Goal: Task Accomplishment & Management: Use online tool/utility

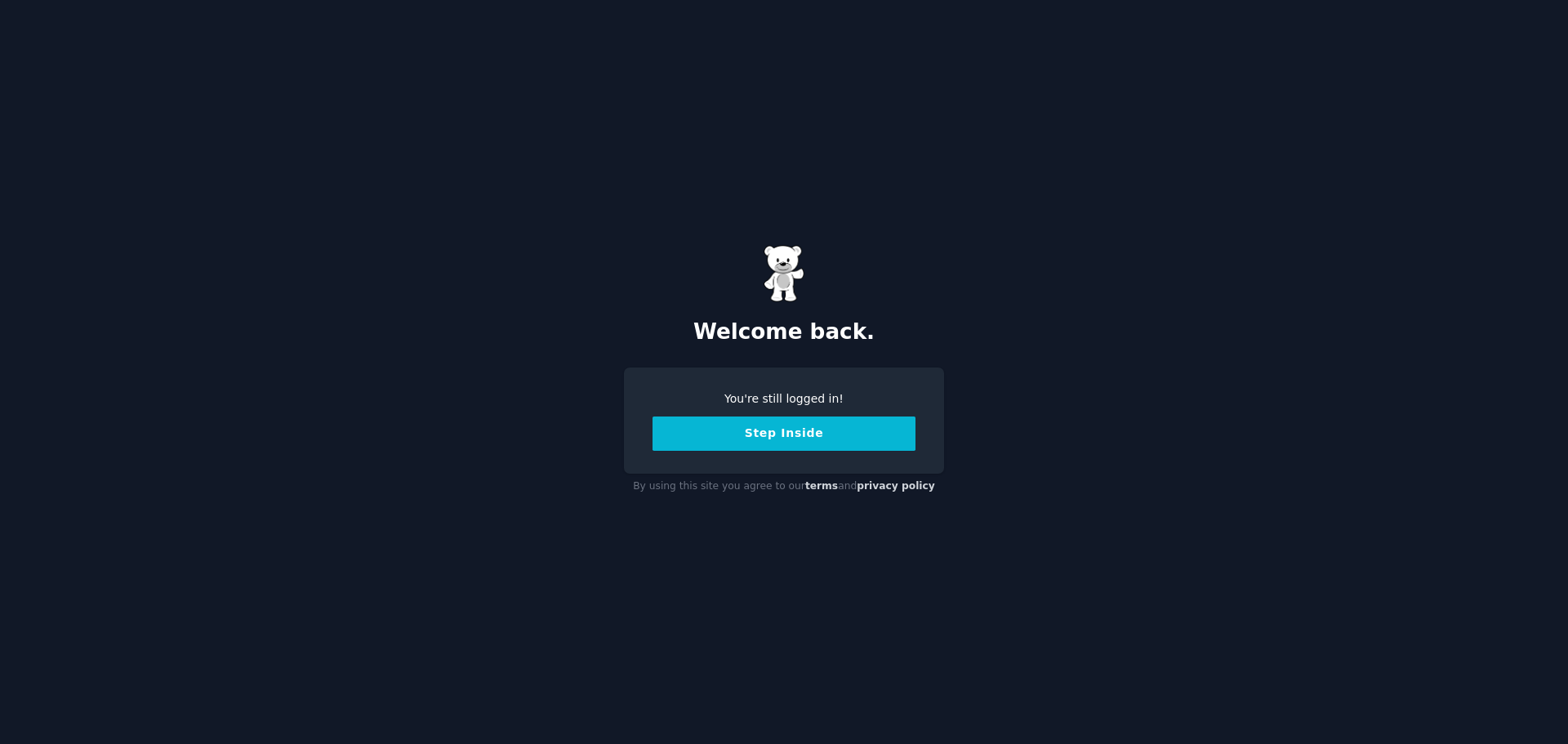
click at [776, 430] on button "Step Inside" at bounding box center [784, 433] width 263 height 34
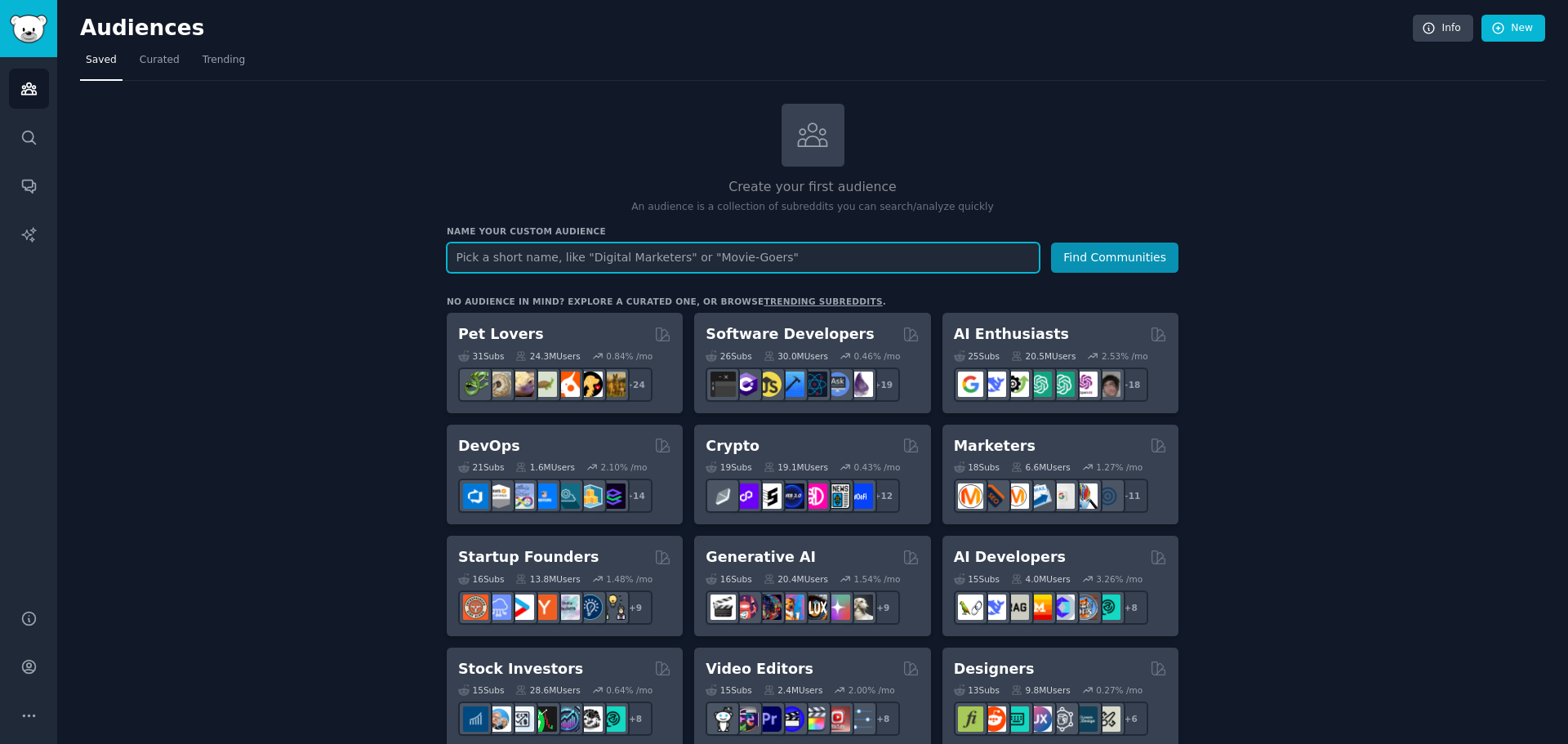
click at [532, 266] on input "text" at bounding box center [743, 257] width 593 height 30
paste input "RV/camping lifestyle"
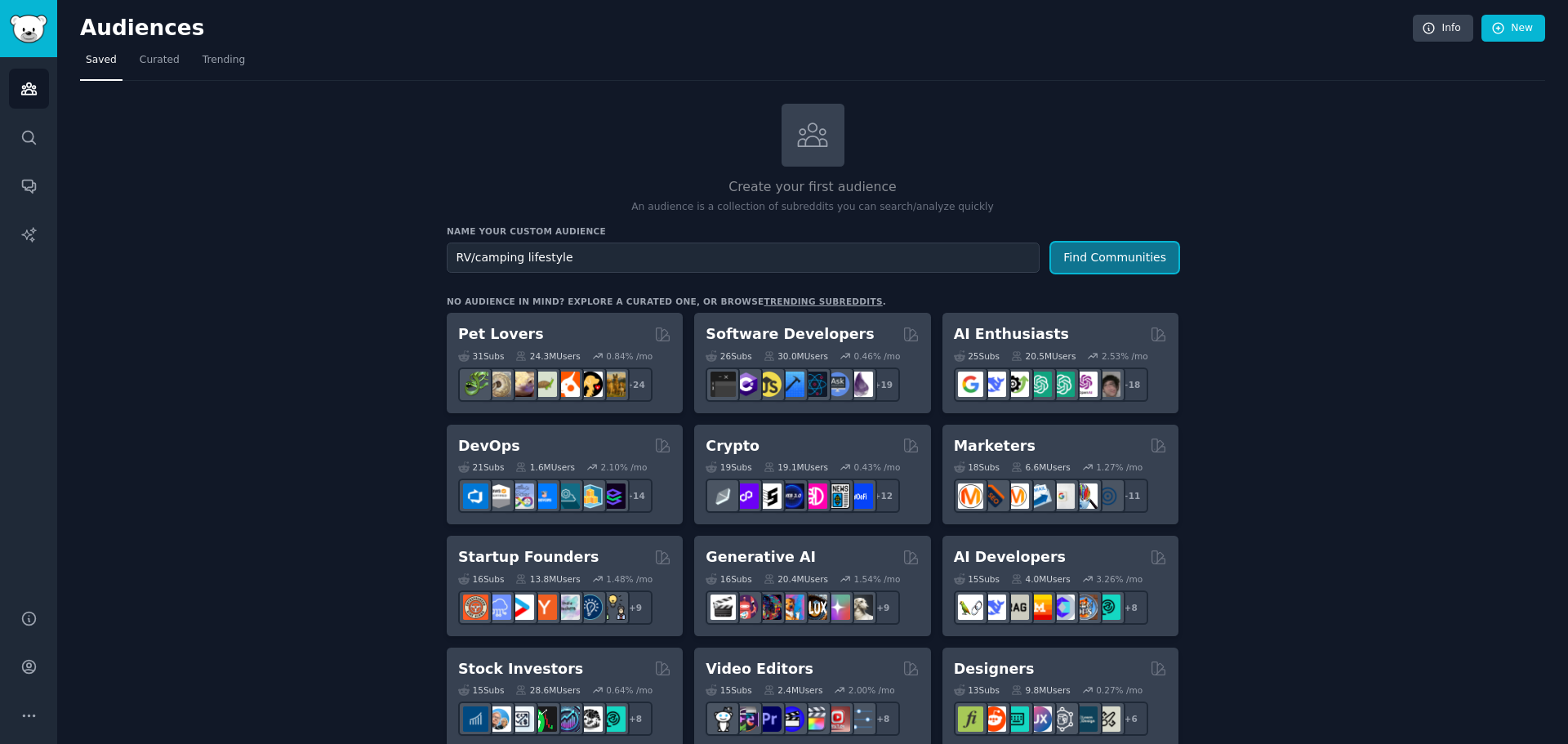
click at [1125, 254] on button "Find Communities" at bounding box center [1114, 257] width 127 height 30
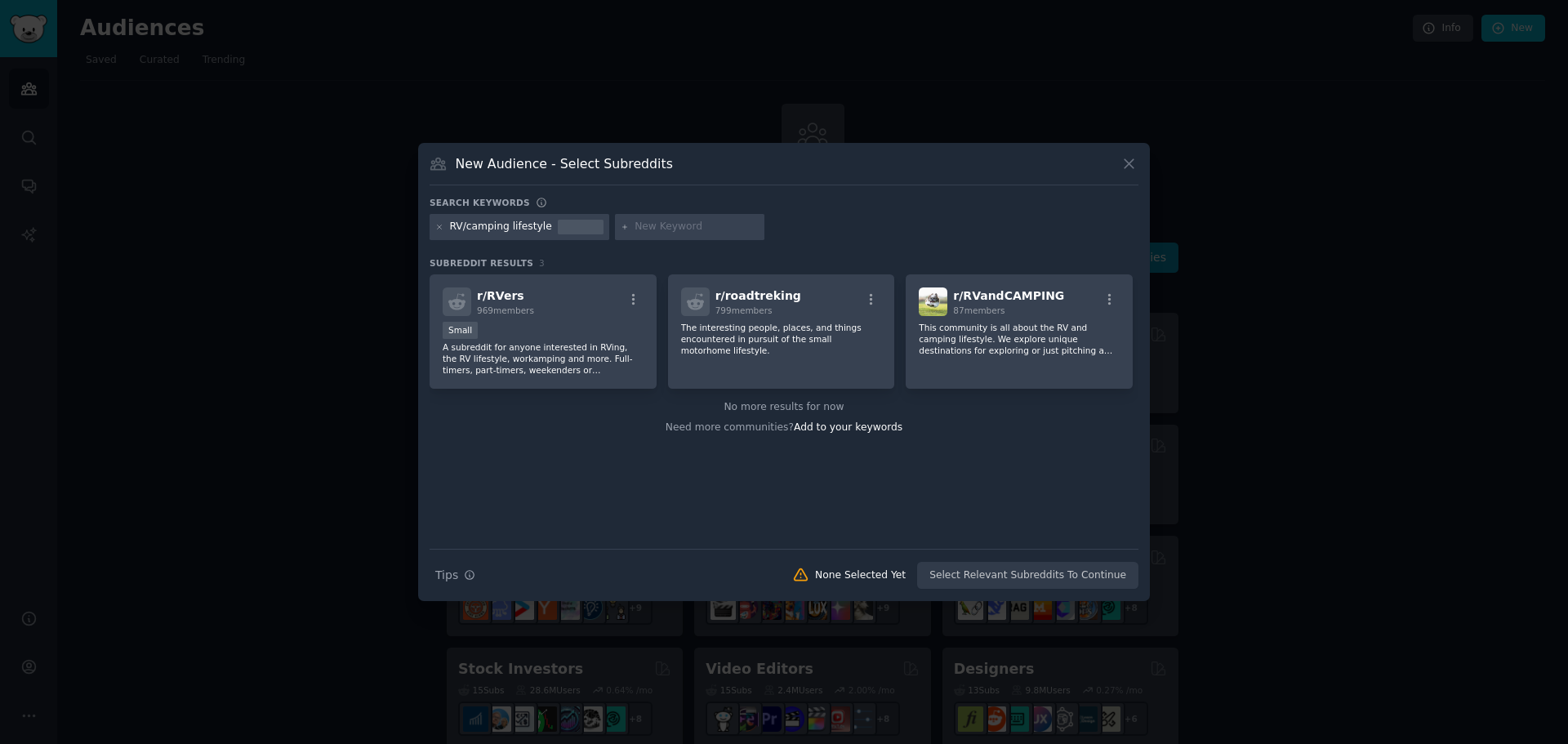
click at [1127, 164] on icon at bounding box center [1129, 164] width 18 height 18
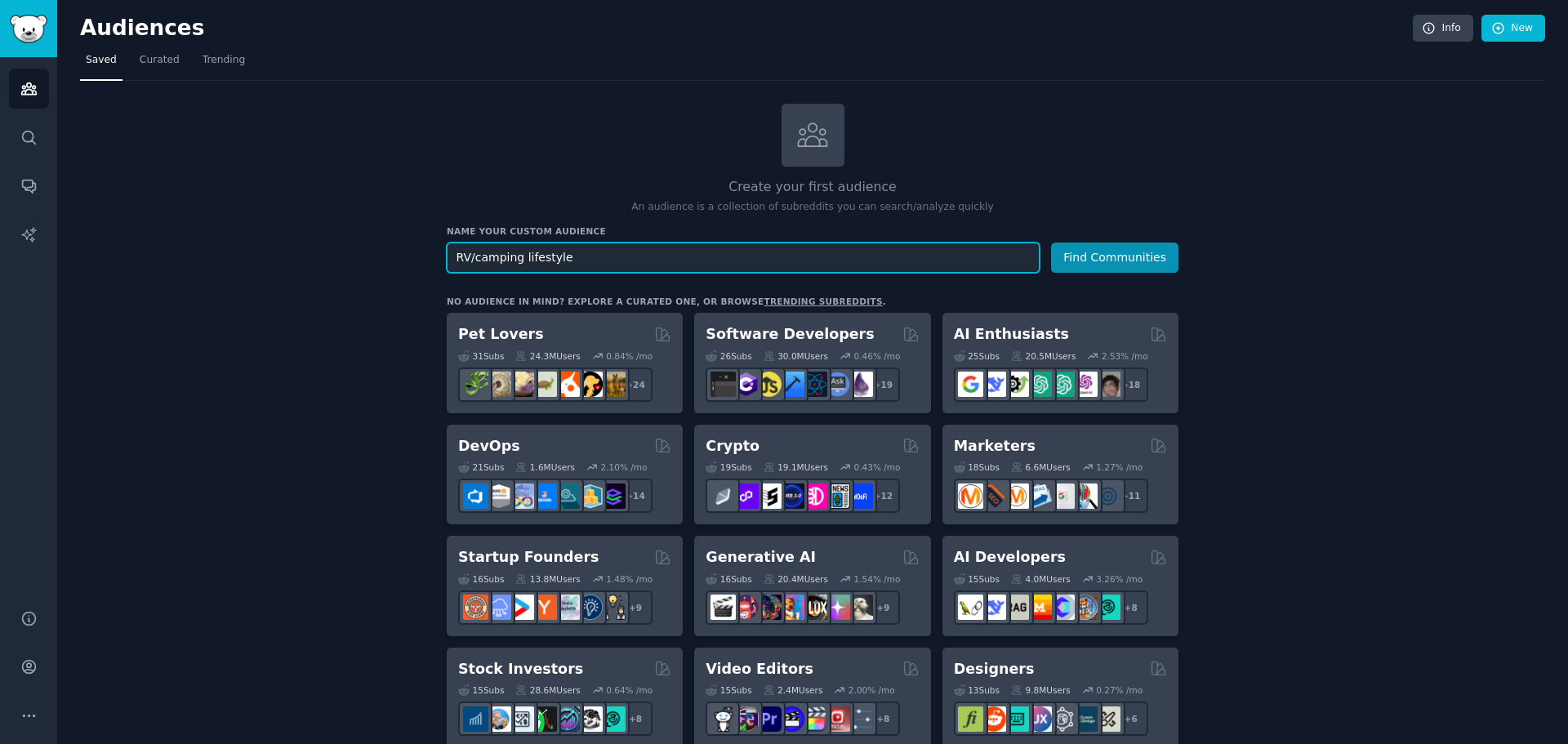
click at [584, 260] on input "RV/camping lifestyle" at bounding box center [743, 257] width 593 height 30
type input "RV camping"
click at [1083, 258] on button "Find Communities" at bounding box center [1114, 257] width 127 height 30
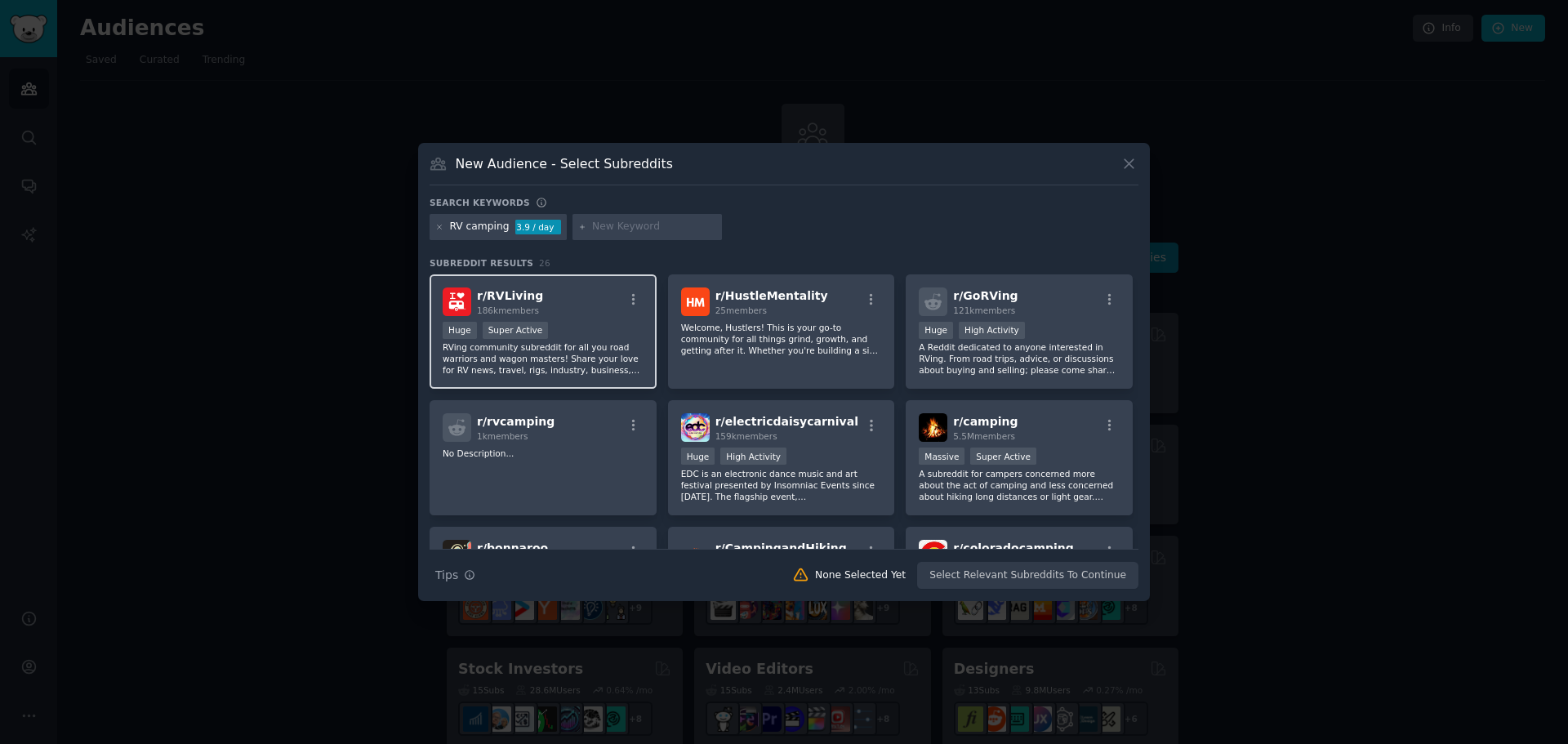
click at [582, 328] on div "Huge Super Active" at bounding box center [543, 331] width 201 height 20
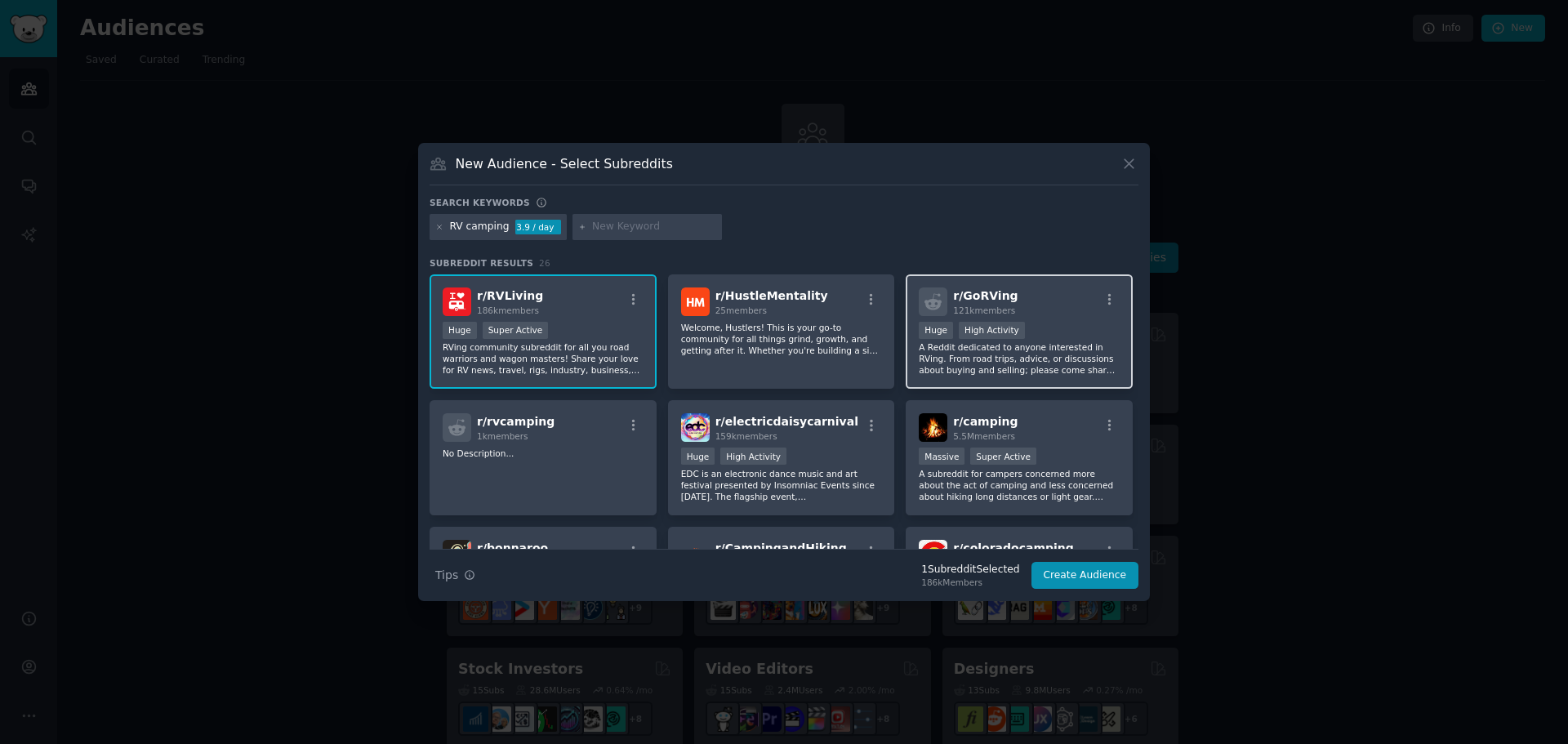
click at [1069, 343] on p "A Reddit dedicated to anyone interested in RVing. From road trips, advice, or d…" at bounding box center [1019, 358] width 201 height 34
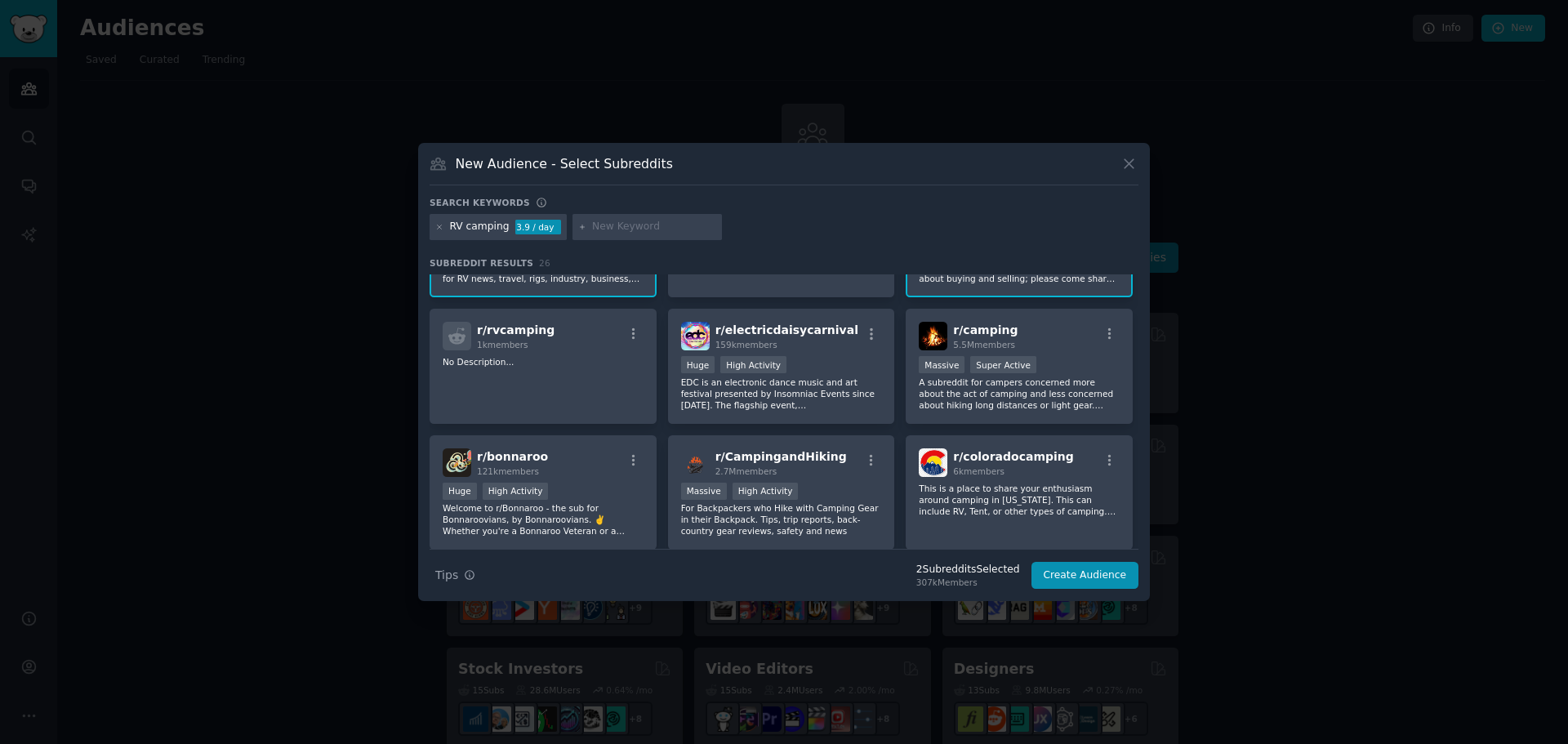
scroll to position [93, 0]
click at [636, 364] on p "No Description..." at bounding box center [543, 359] width 201 height 11
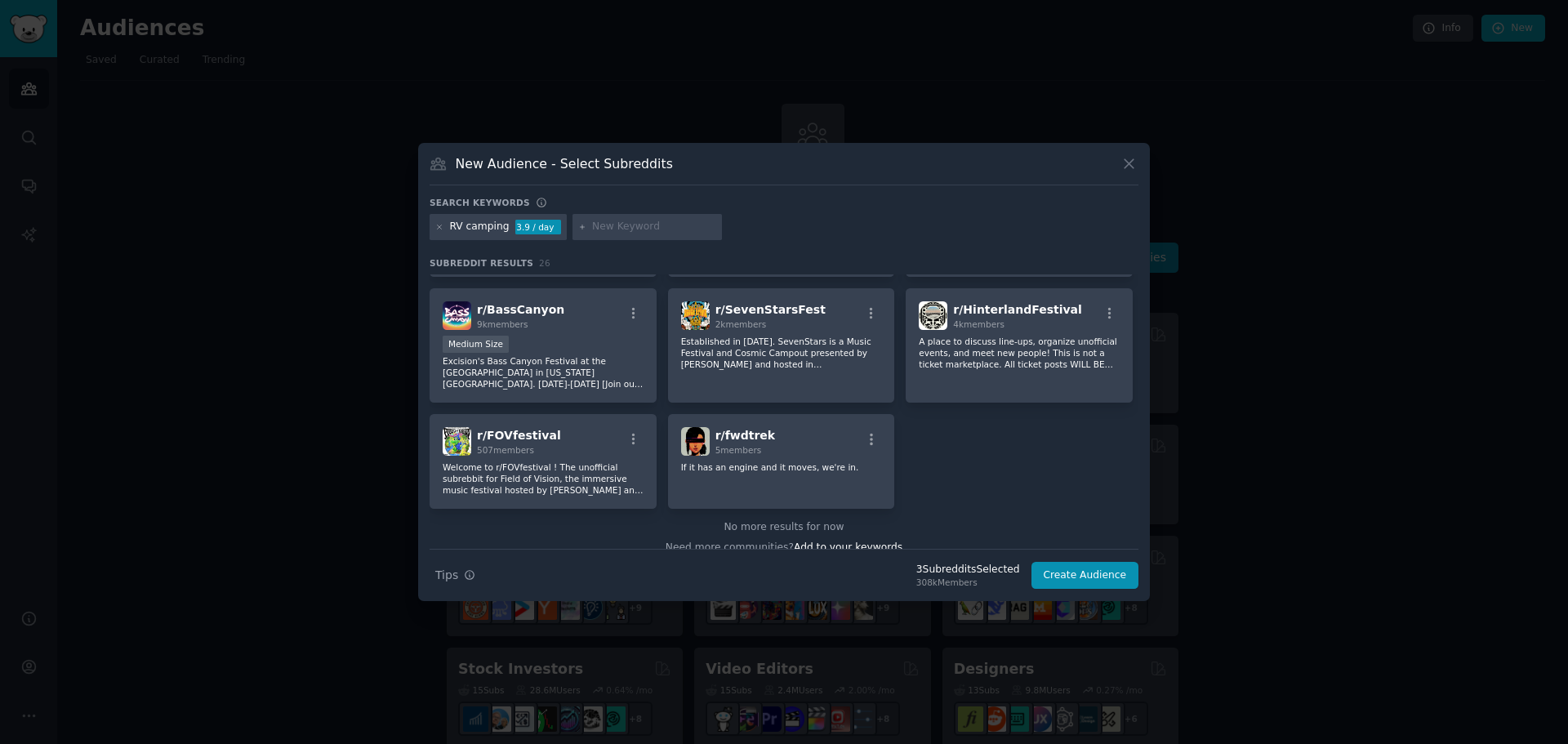
scroll to position [855, 0]
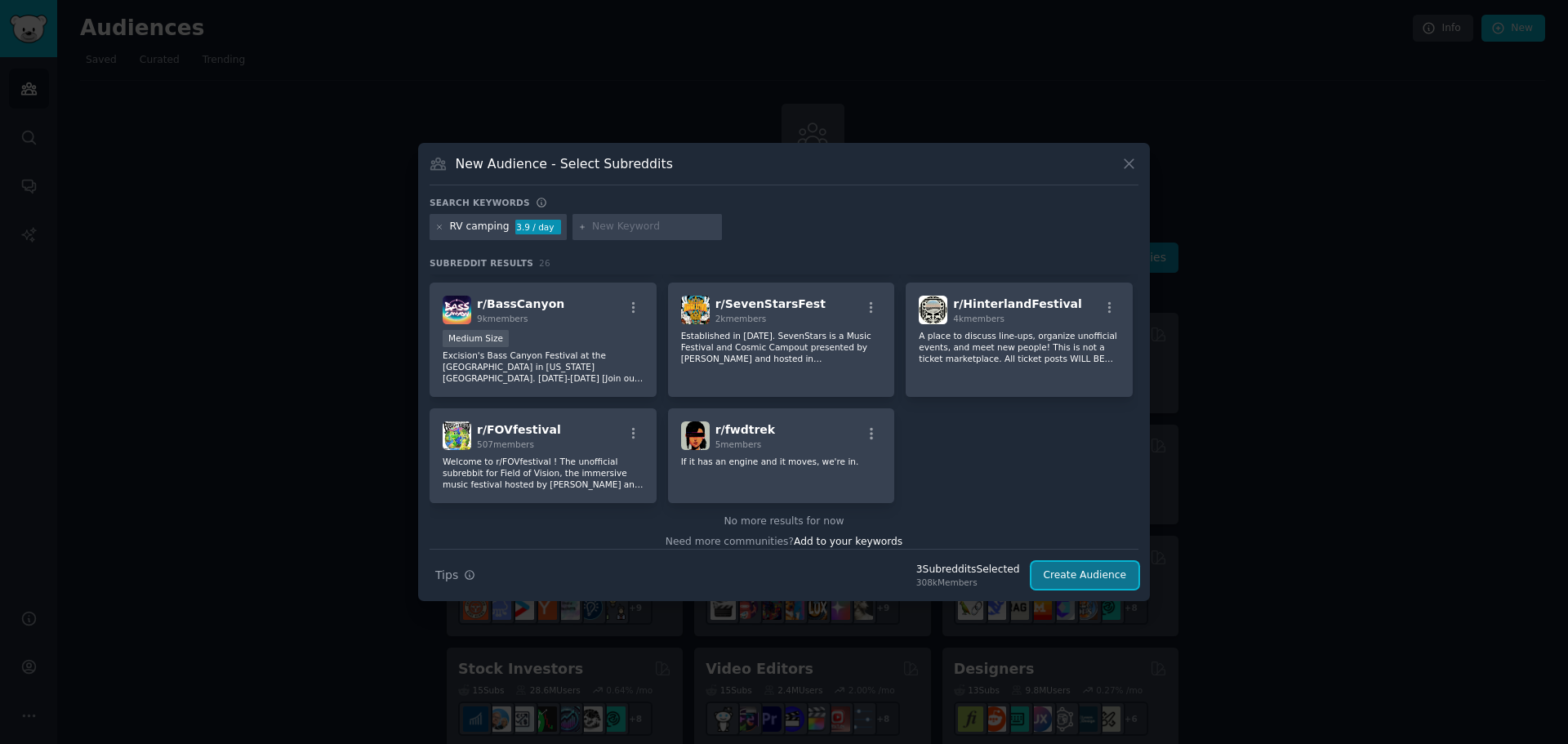
click at [1078, 575] on button "Create Audience" at bounding box center [1085, 575] width 108 height 28
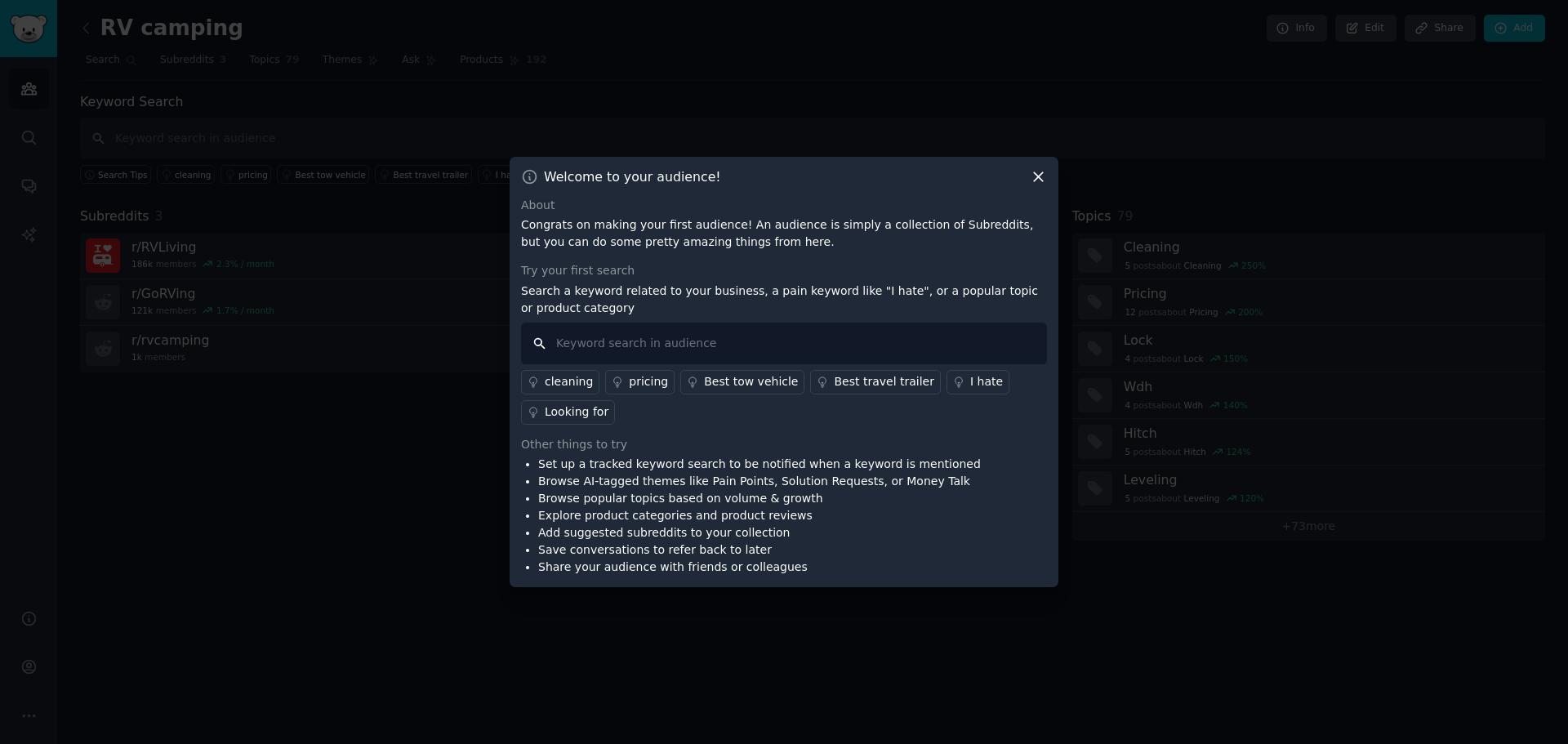
click at [596, 339] on input "text" at bounding box center [784, 343] width 526 height 41
paste input "struggle OR frustrated OR annoying OR "drives me crazy" OR "I hate""
type input "struggle OR frustrated OR annoying OR "drives me crazy" OR "I hate""
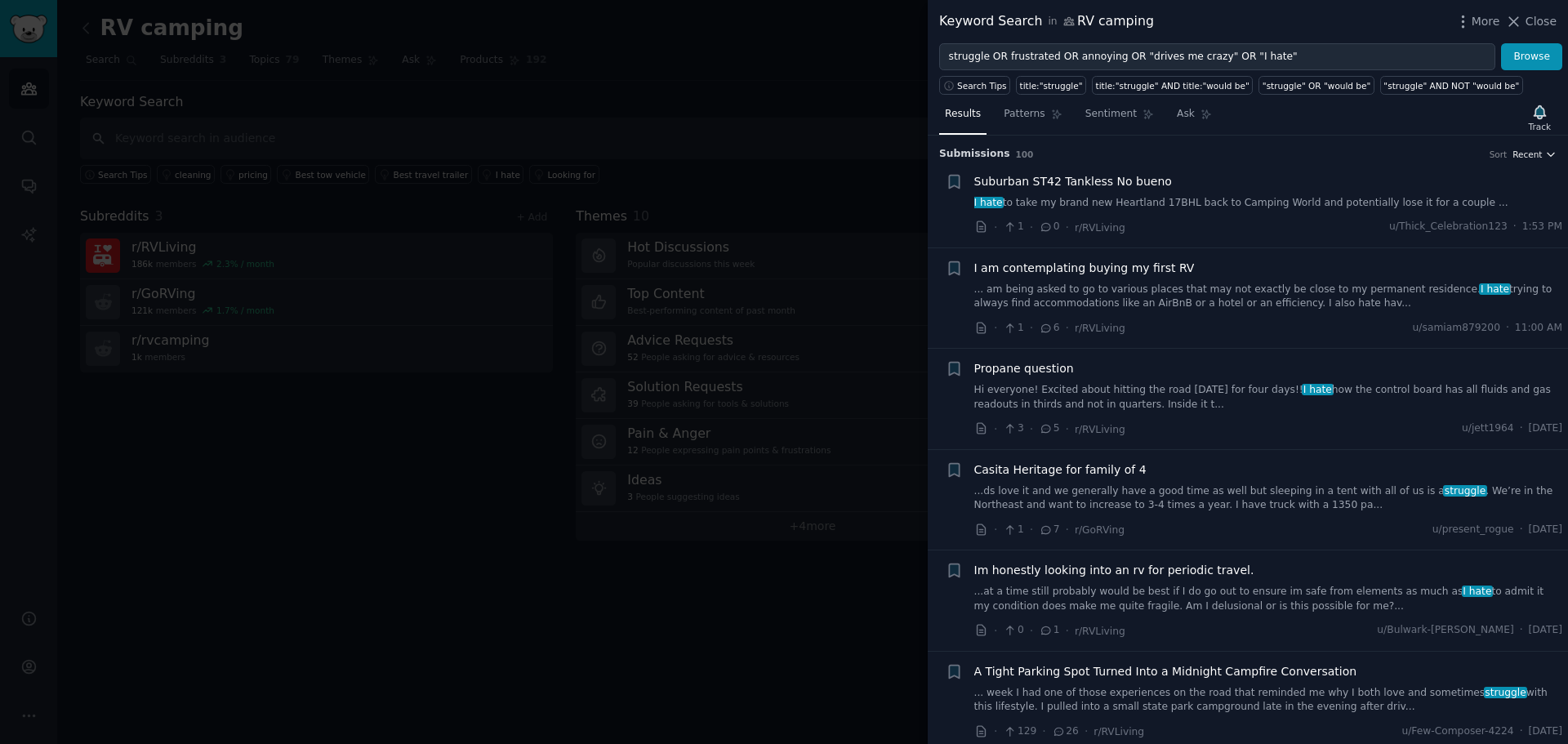
click at [1545, 155] on icon "button" at bounding box center [1550, 154] width 11 height 11
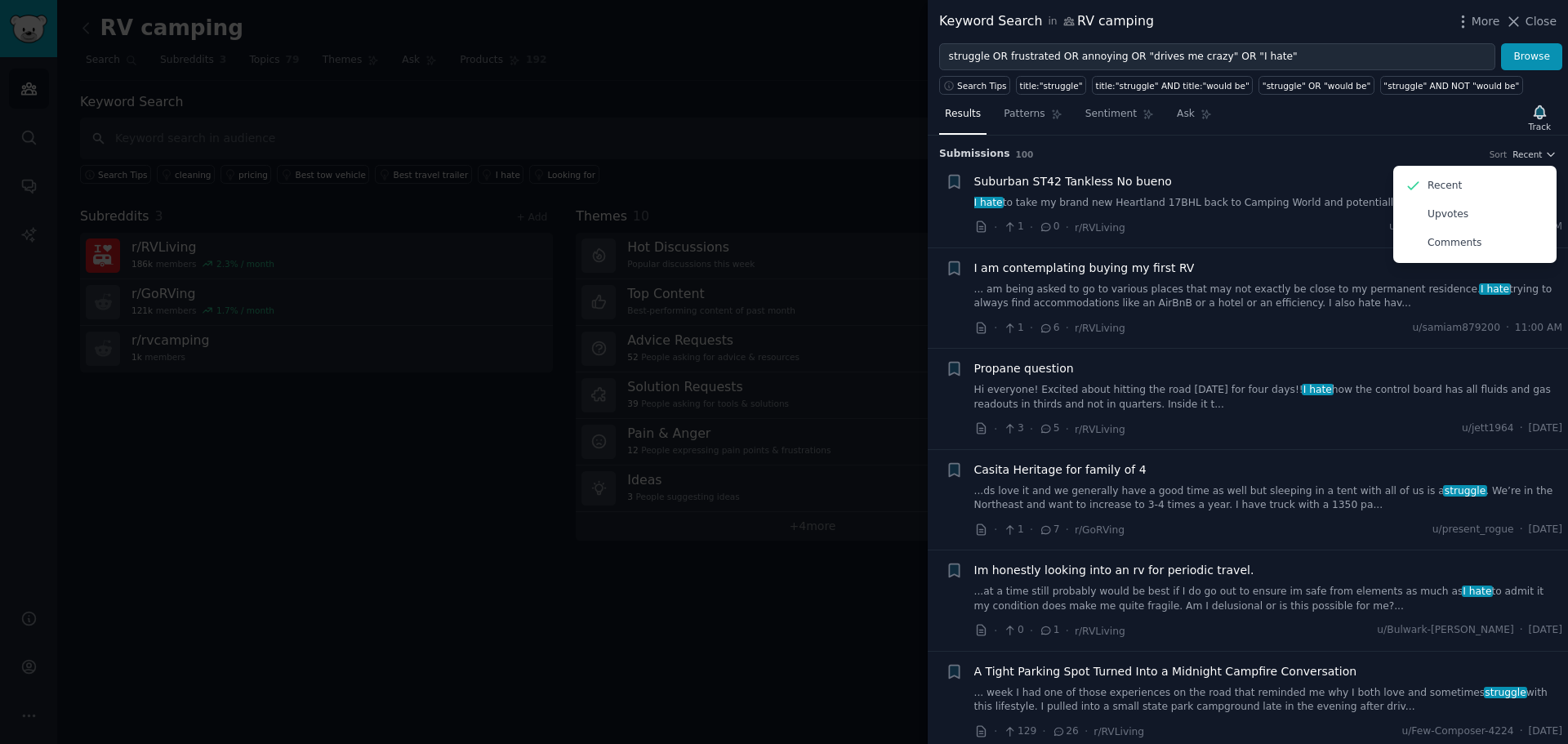
click at [1435, 141] on div "Submission s 100 Sort Recent Recent Upvotes Comments" at bounding box center [1248, 148] width 618 height 26
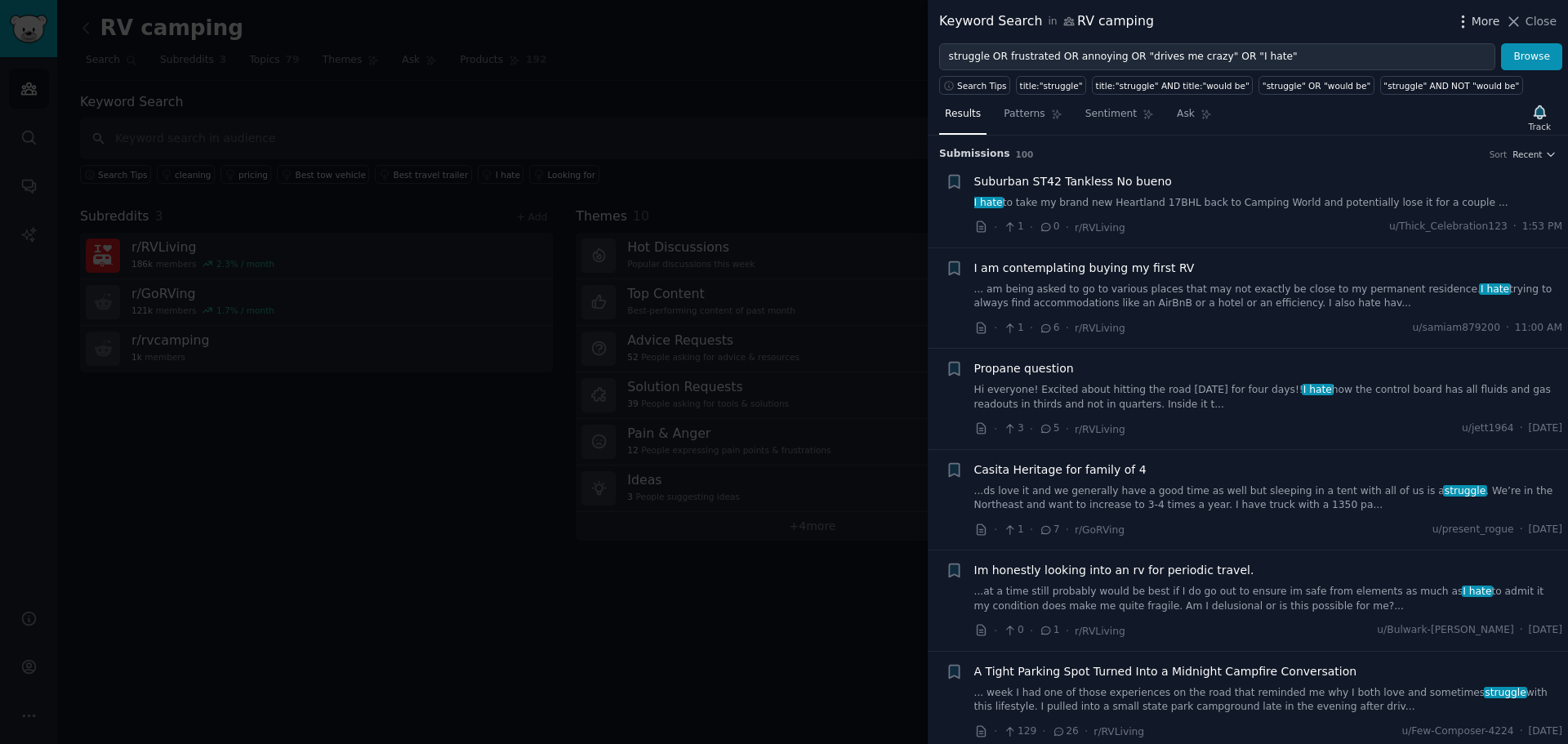
click at [1472, 20] on icon "button" at bounding box center [1463, 22] width 18 height 18
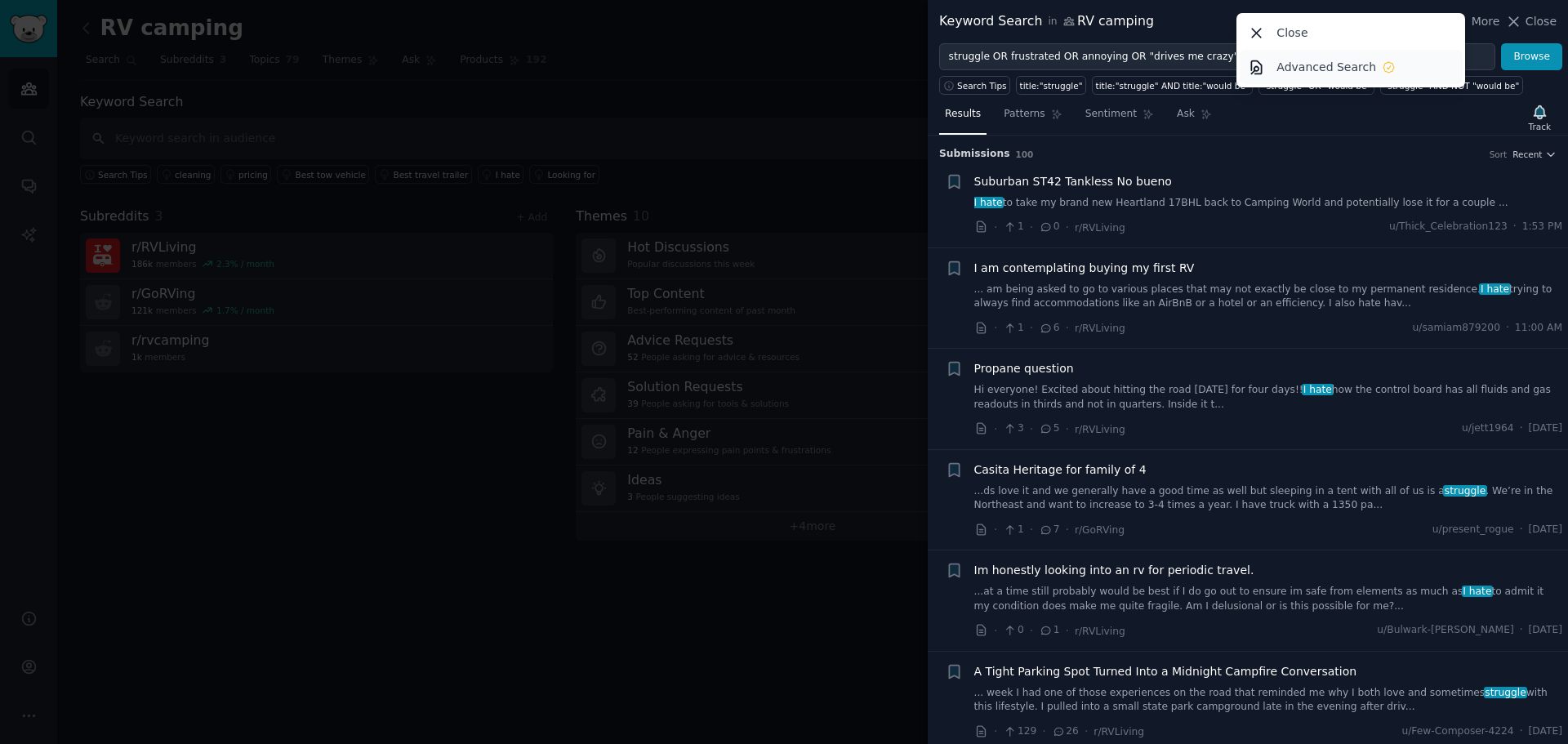
click at [1322, 66] on p "Advanced Search" at bounding box center [1326, 68] width 99 height 18
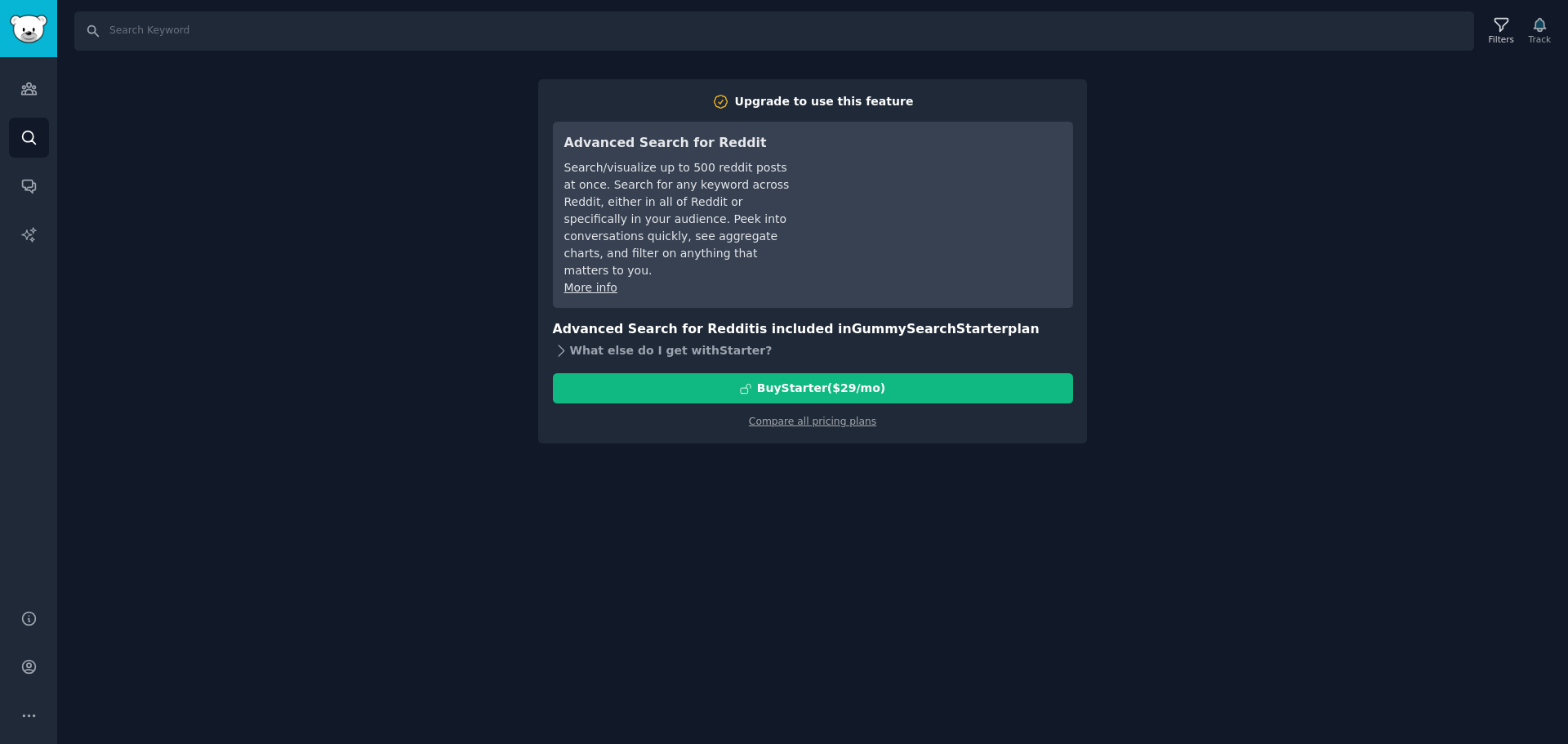
click at [606, 339] on div "What else do I get with Starter ?" at bounding box center [813, 350] width 520 height 23
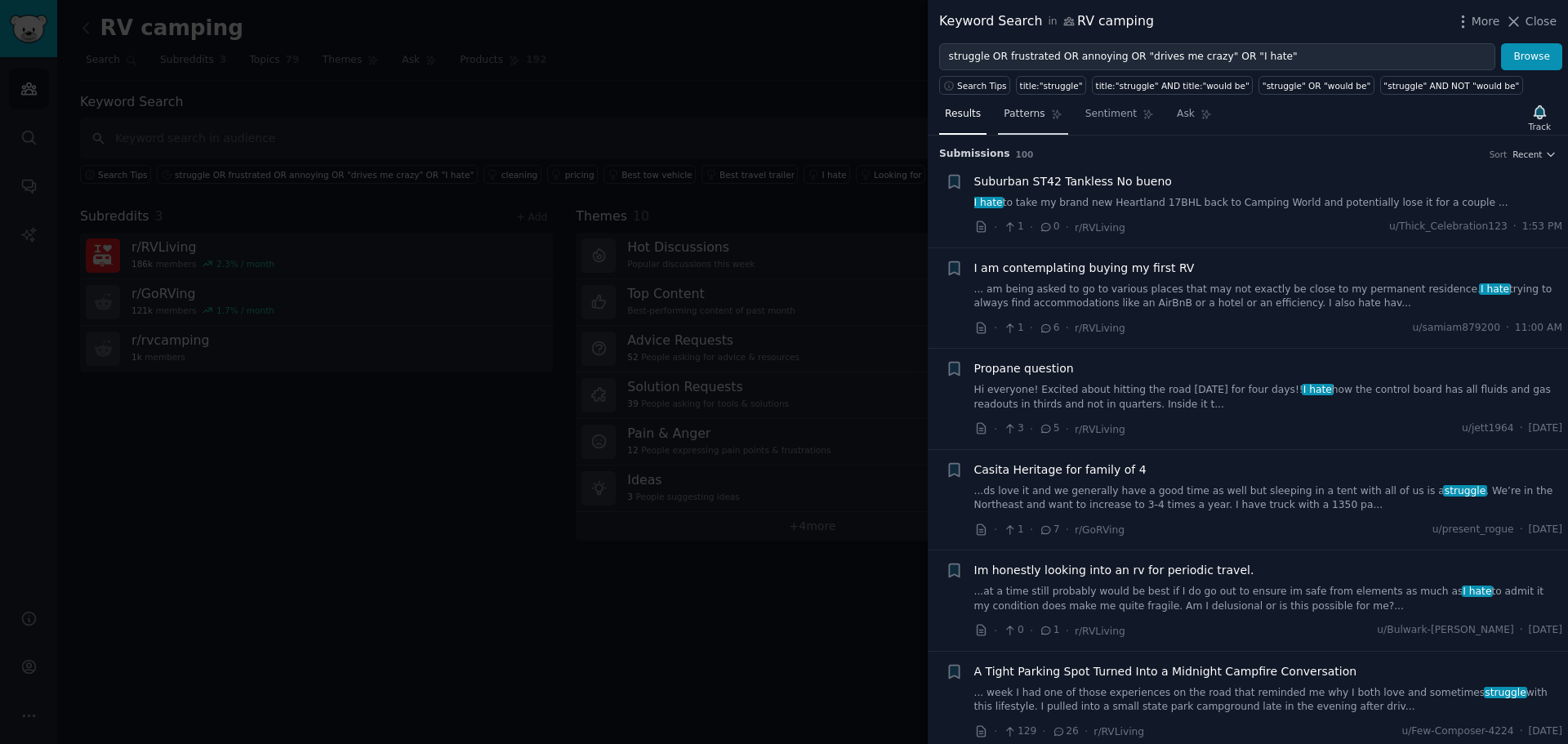
click at [1016, 115] on span "Patterns" at bounding box center [1024, 114] width 40 height 15
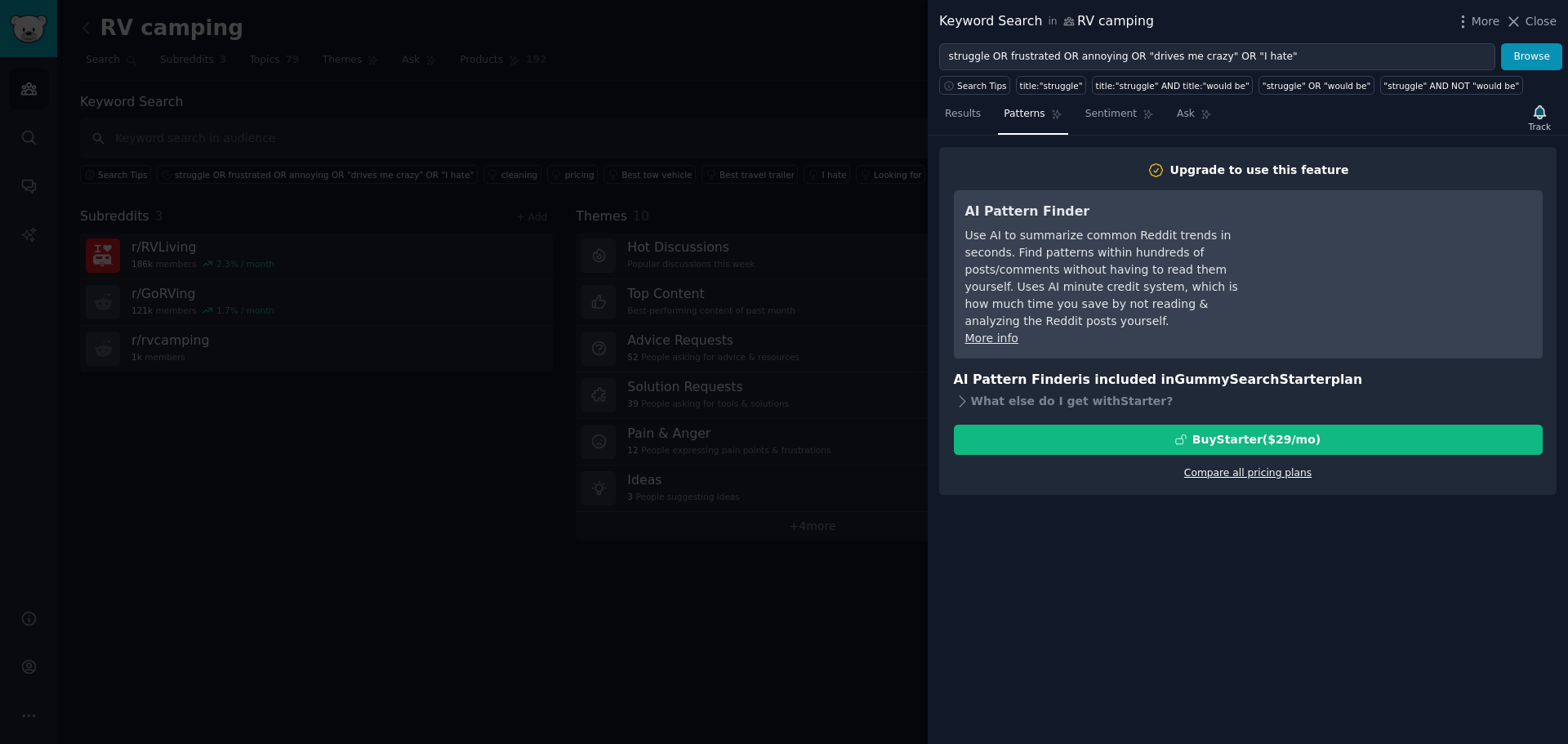
click at [1238, 467] on link "Compare all pricing plans" at bounding box center [1248, 473] width 127 height 11
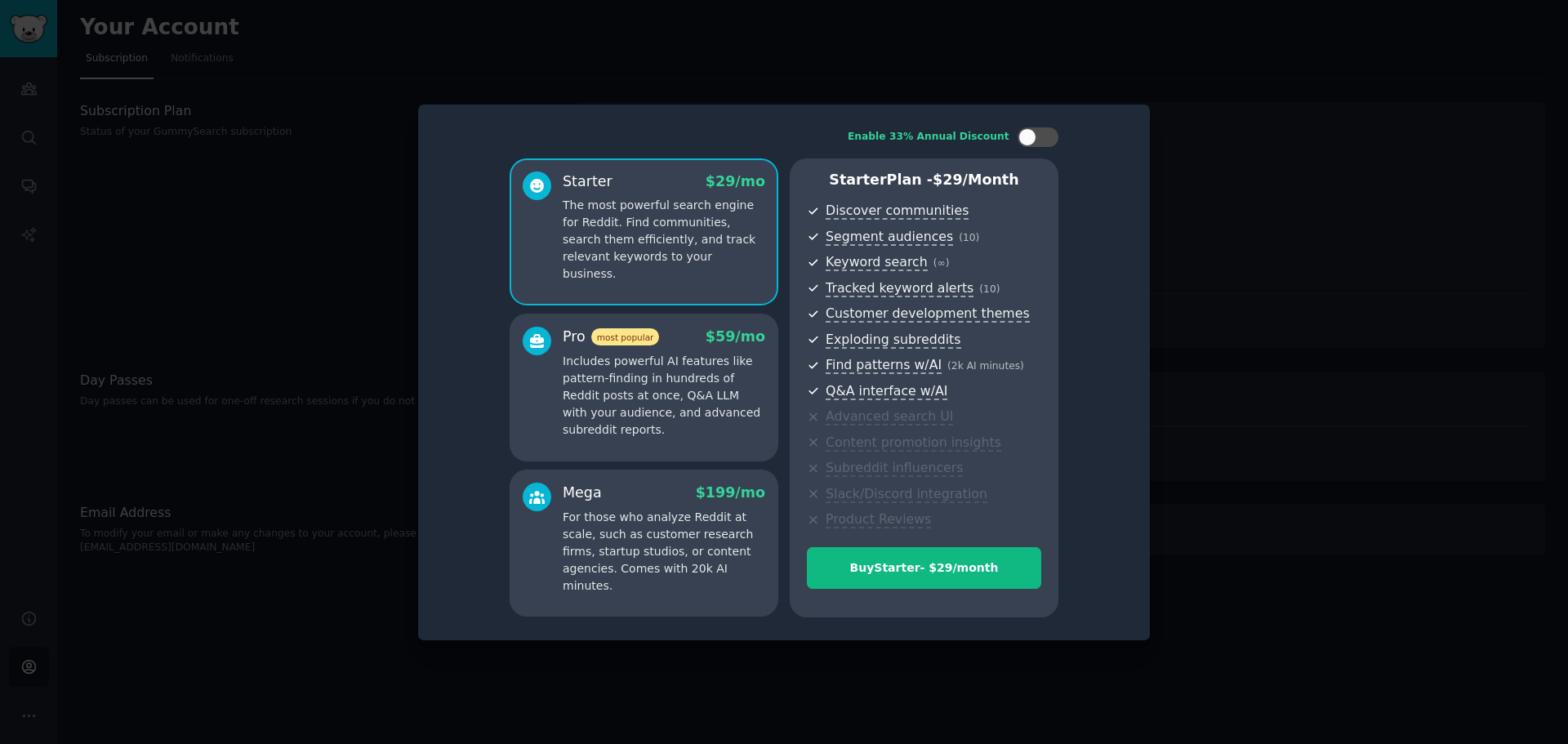
click at [628, 398] on p "Includes powerful AI features like pattern-finding in hundreds of Reddit posts …" at bounding box center [664, 395] width 202 height 86
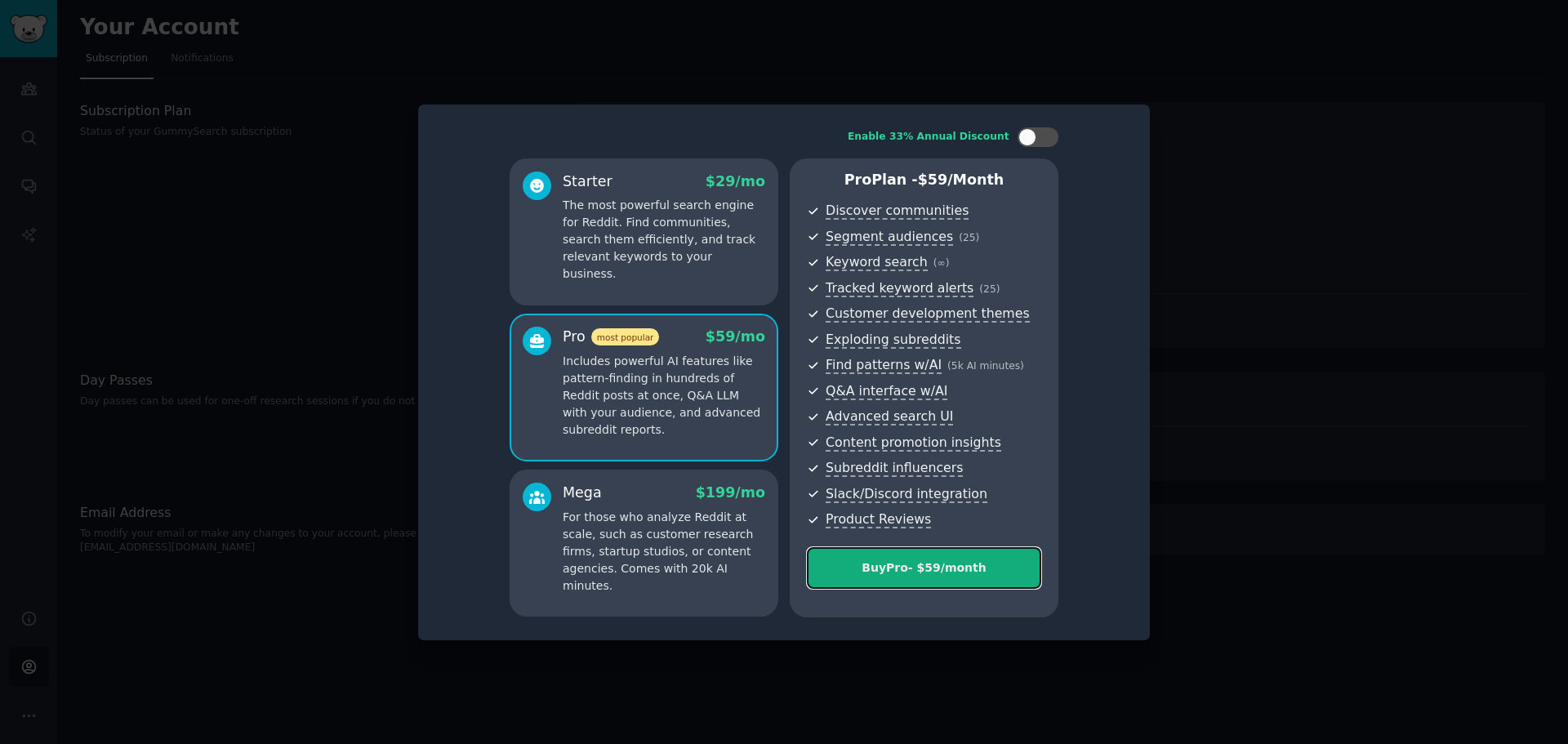
click at [918, 574] on div "Buy Pro - $ 59 /month" at bounding box center [924, 568] width 233 height 18
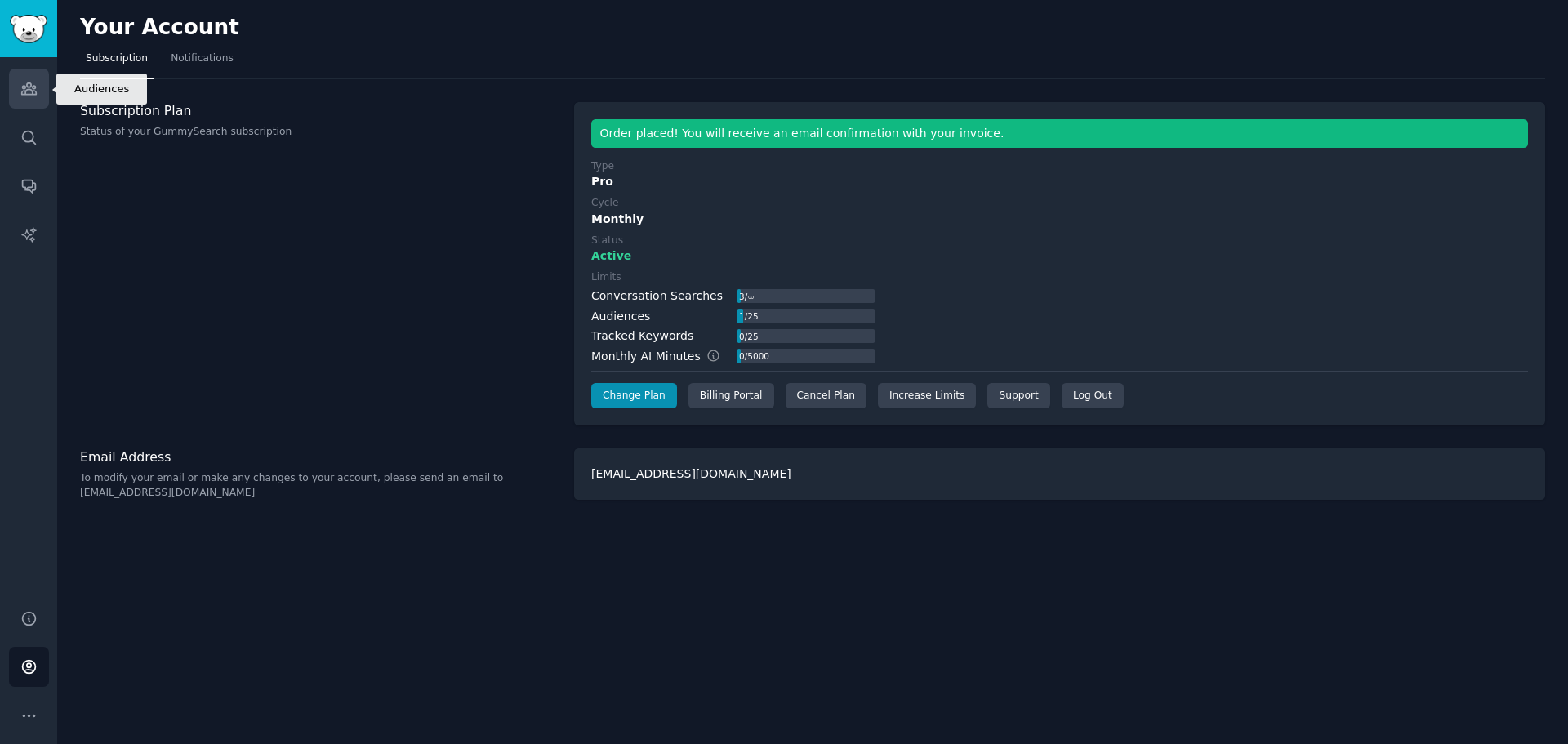
click at [26, 95] on icon "Sidebar" at bounding box center [28, 89] width 15 height 11
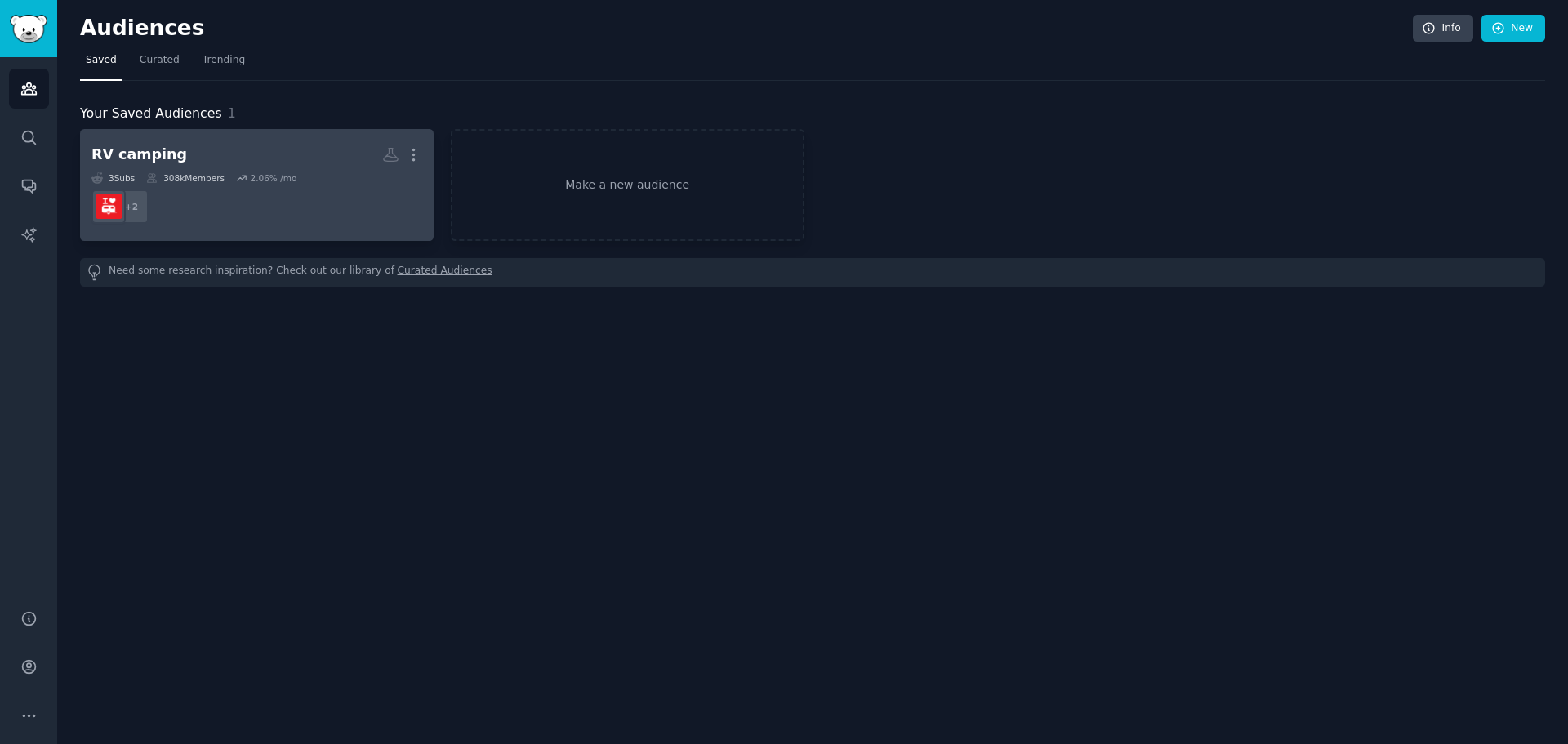
click at [243, 151] on h2 "RV camping More" at bounding box center [257, 155] width 330 height 29
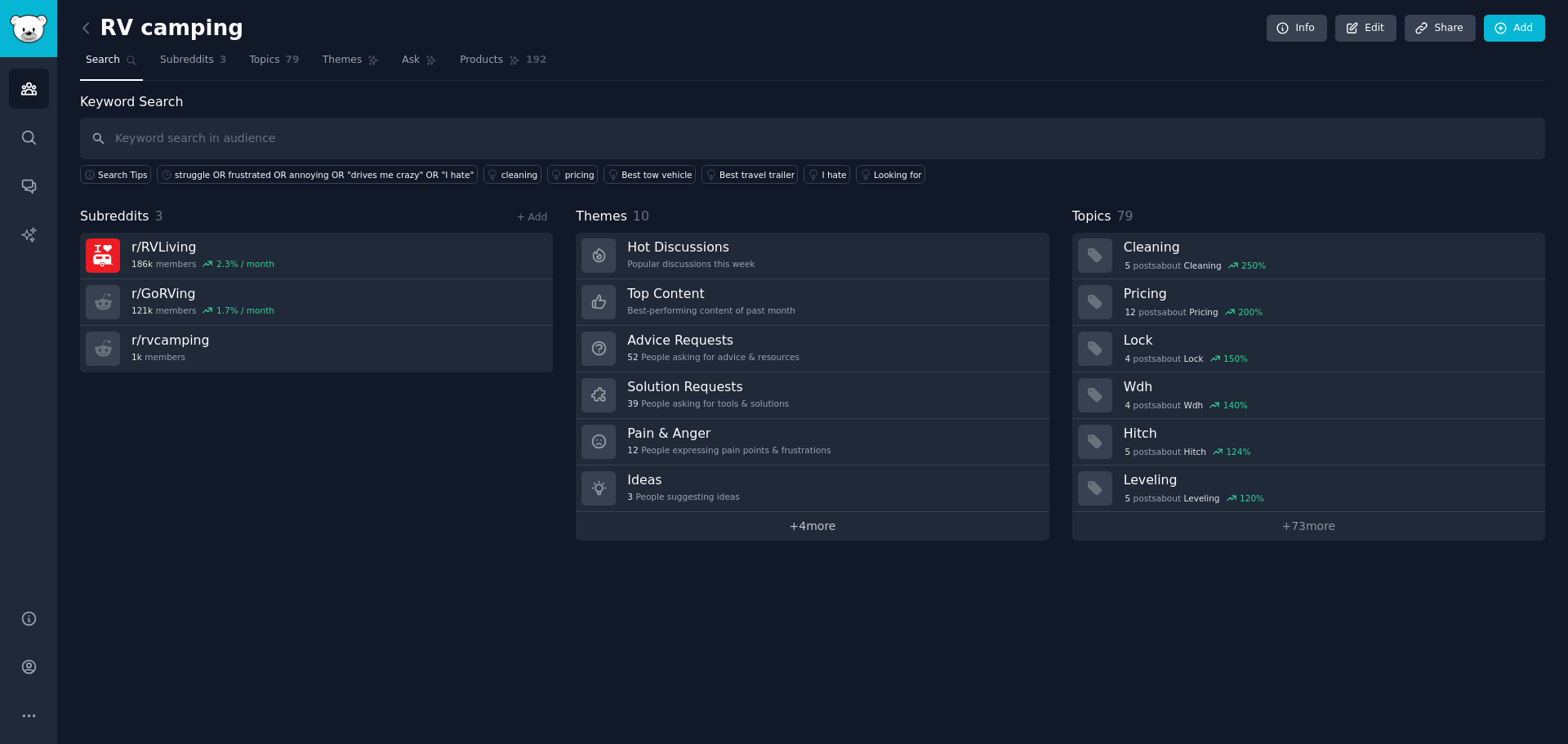
click at [822, 517] on link "+ 4 more" at bounding box center [812, 526] width 473 height 29
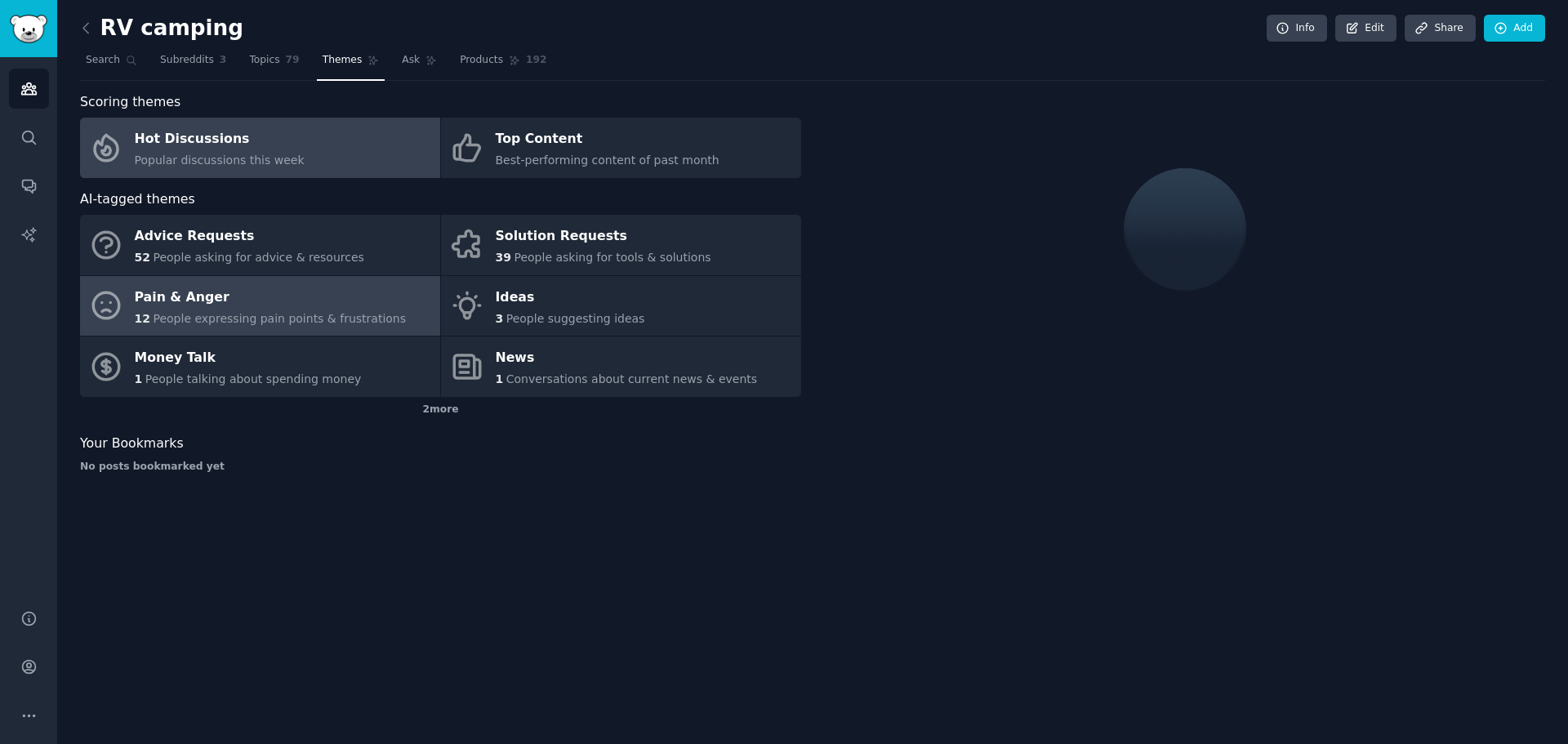
click at [188, 314] on span "People expressing pain points & frustrations" at bounding box center [279, 318] width 253 height 13
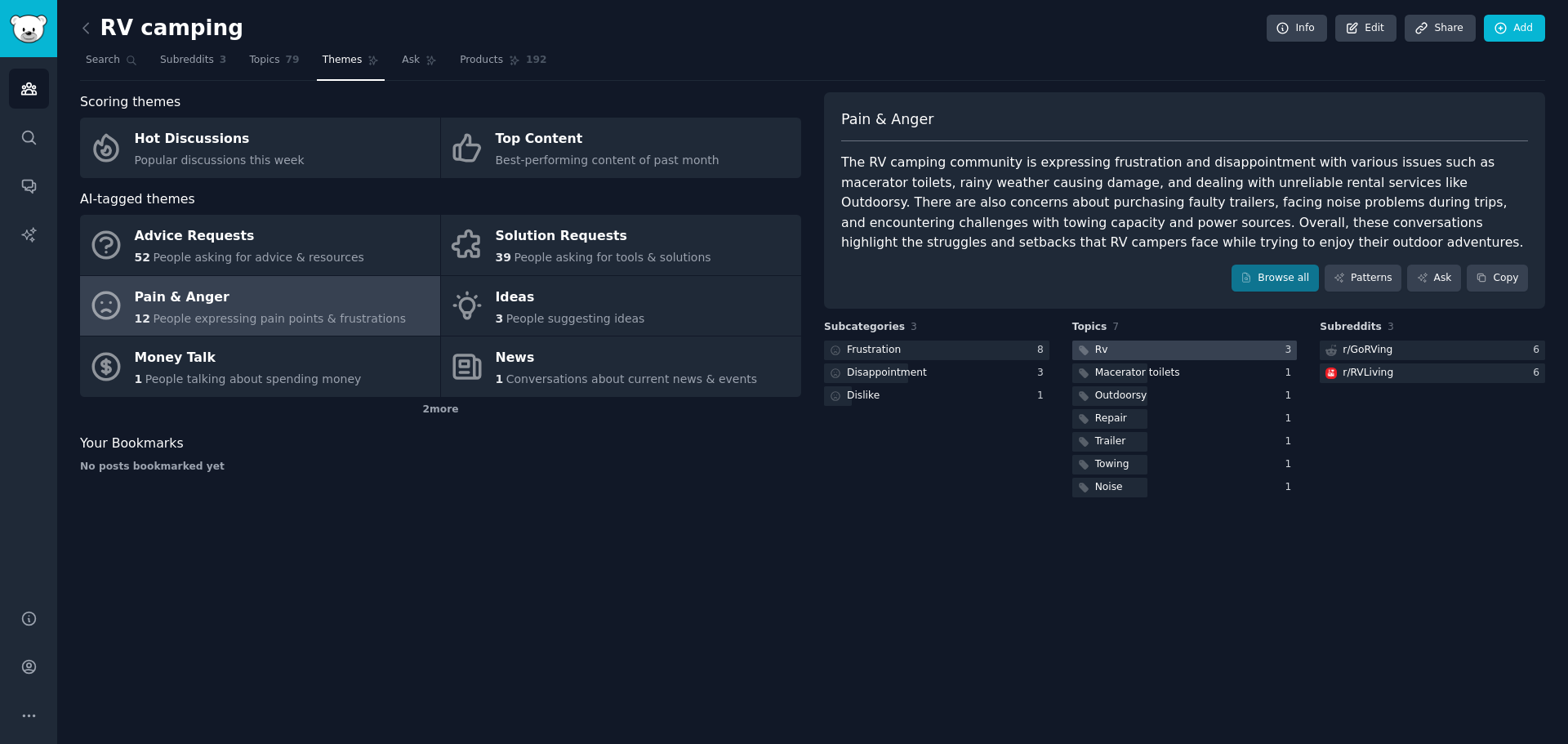
click at [1205, 352] on div at bounding box center [1185, 350] width 225 height 20
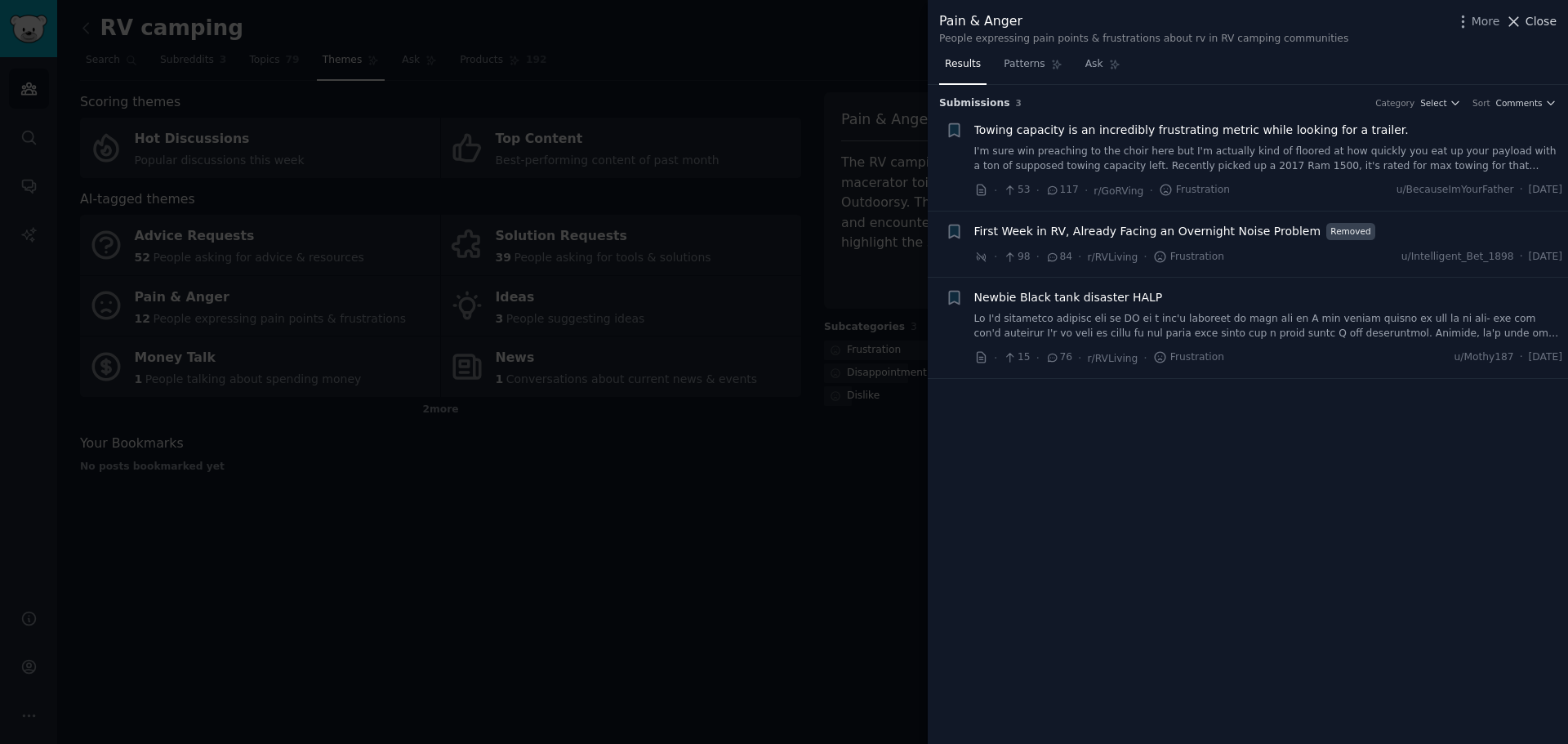
click at [1549, 24] on span "Close" at bounding box center [1541, 22] width 31 height 18
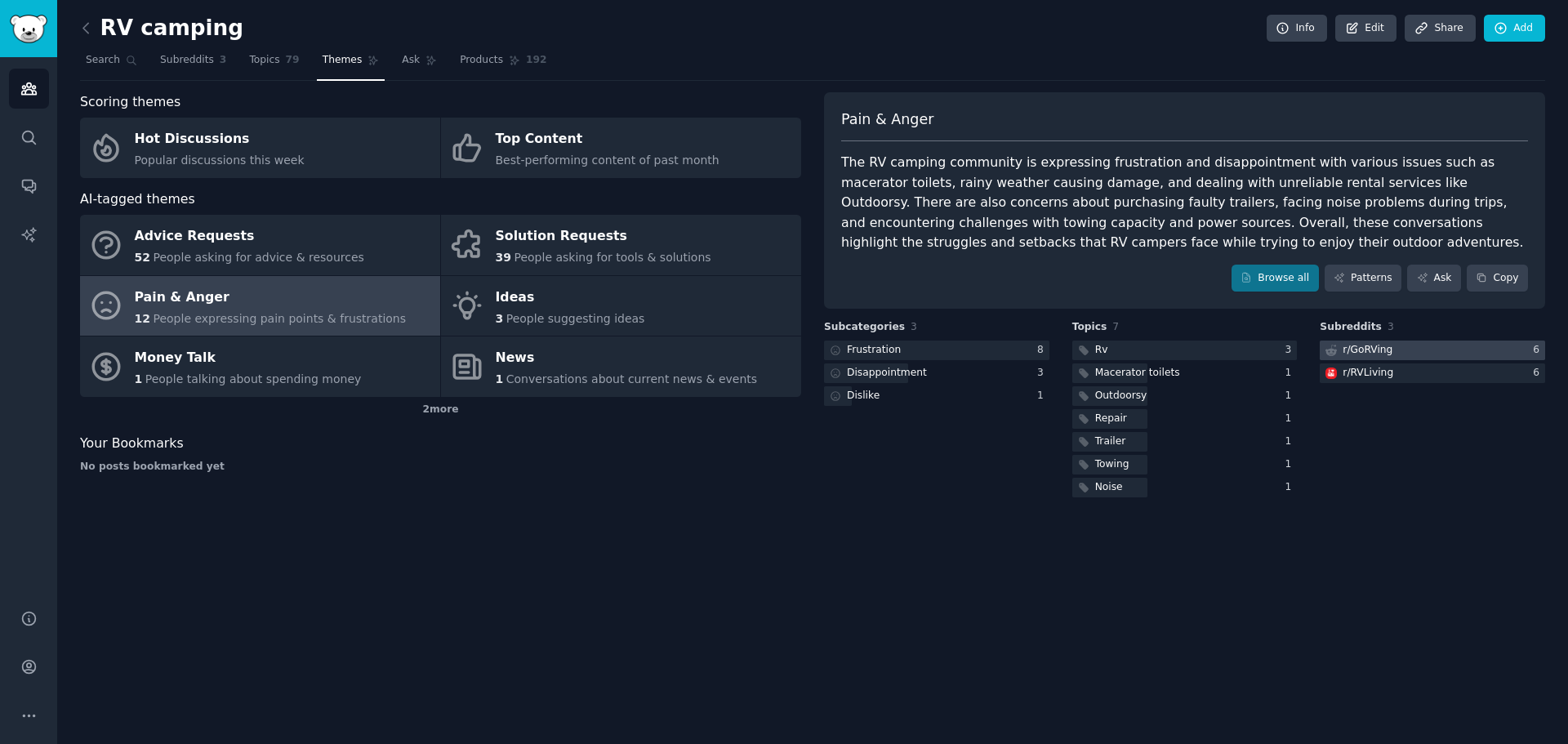
click at [1372, 352] on div "r/ GoRVing" at bounding box center [1368, 350] width 50 height 15
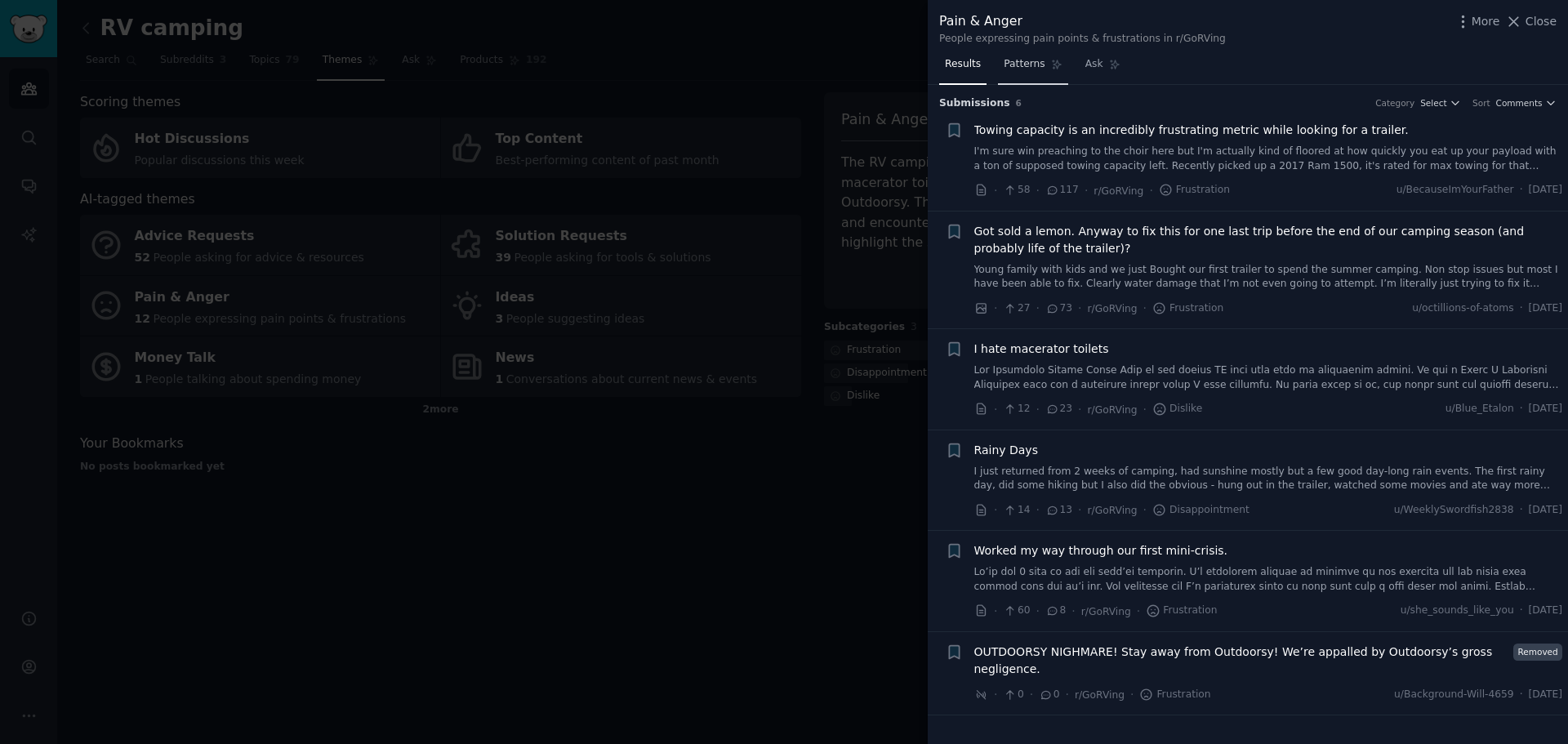
click at [1012, 65] on span "Patterns" at bounding box center [1024, 64] width 40 height 15
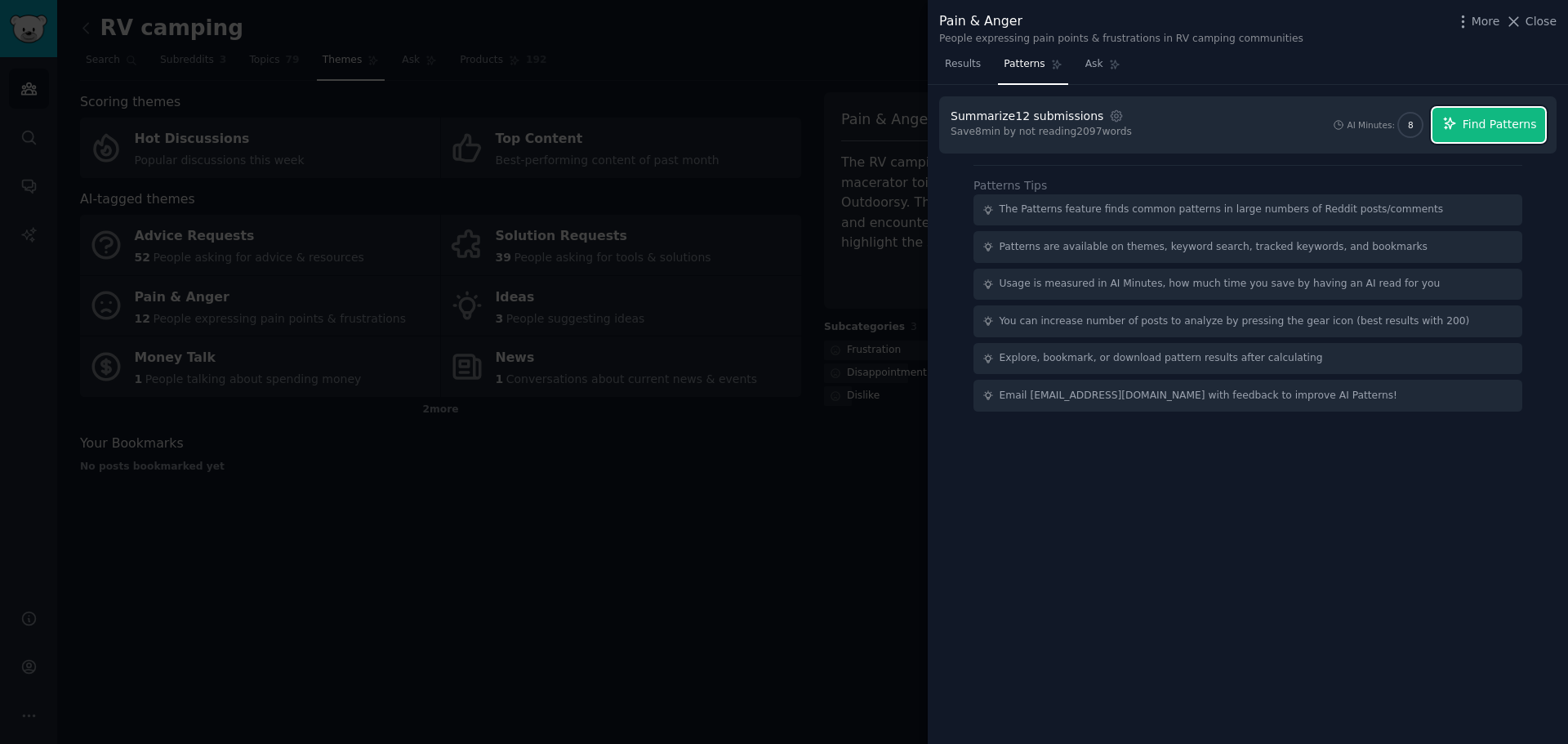
click at [1501, 124] on span "Find Patterns" at bounding box center [1499, 125] width 75 height 18
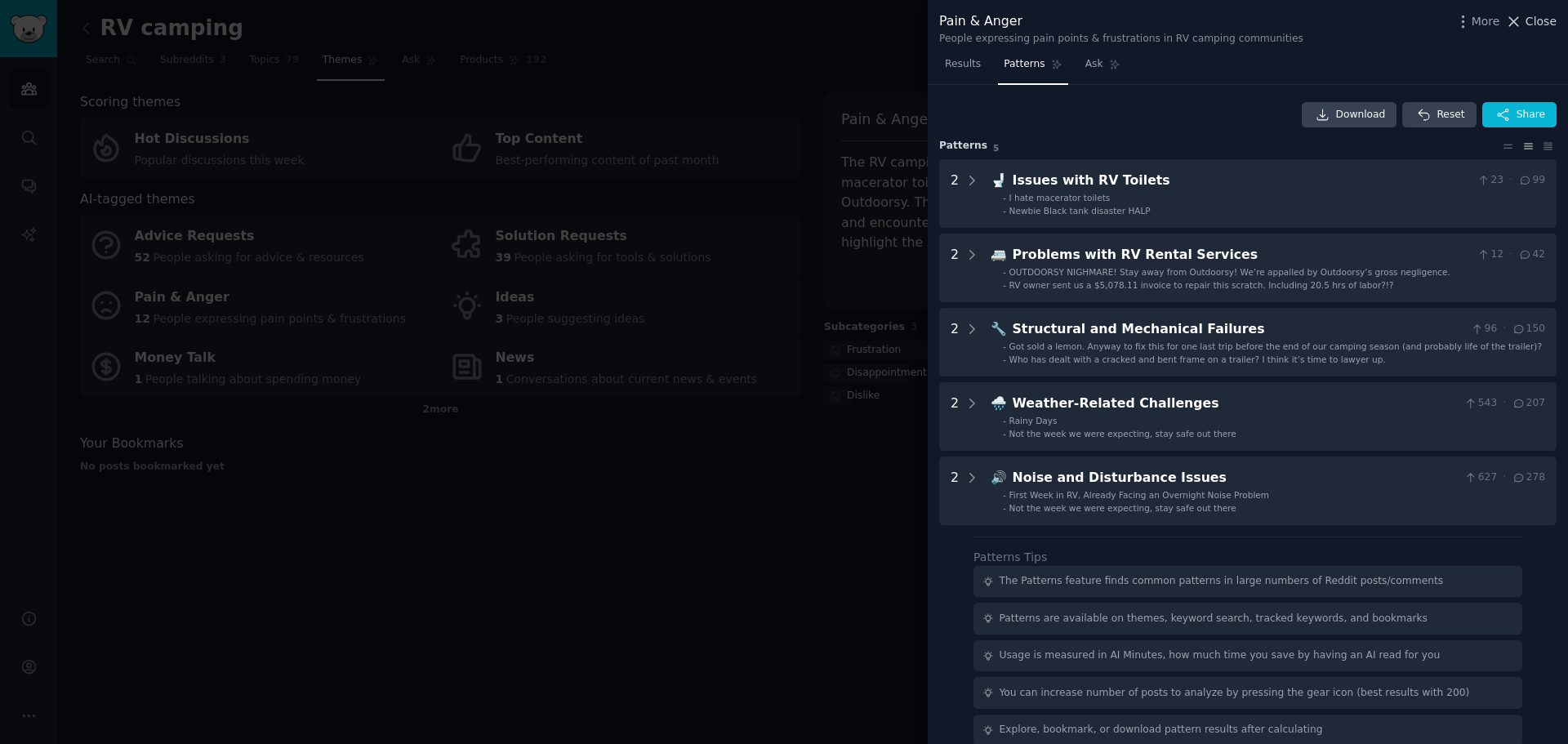
click at [1535, 25] on span "Close" at bounding box center [1541, 22] width 31 height 18
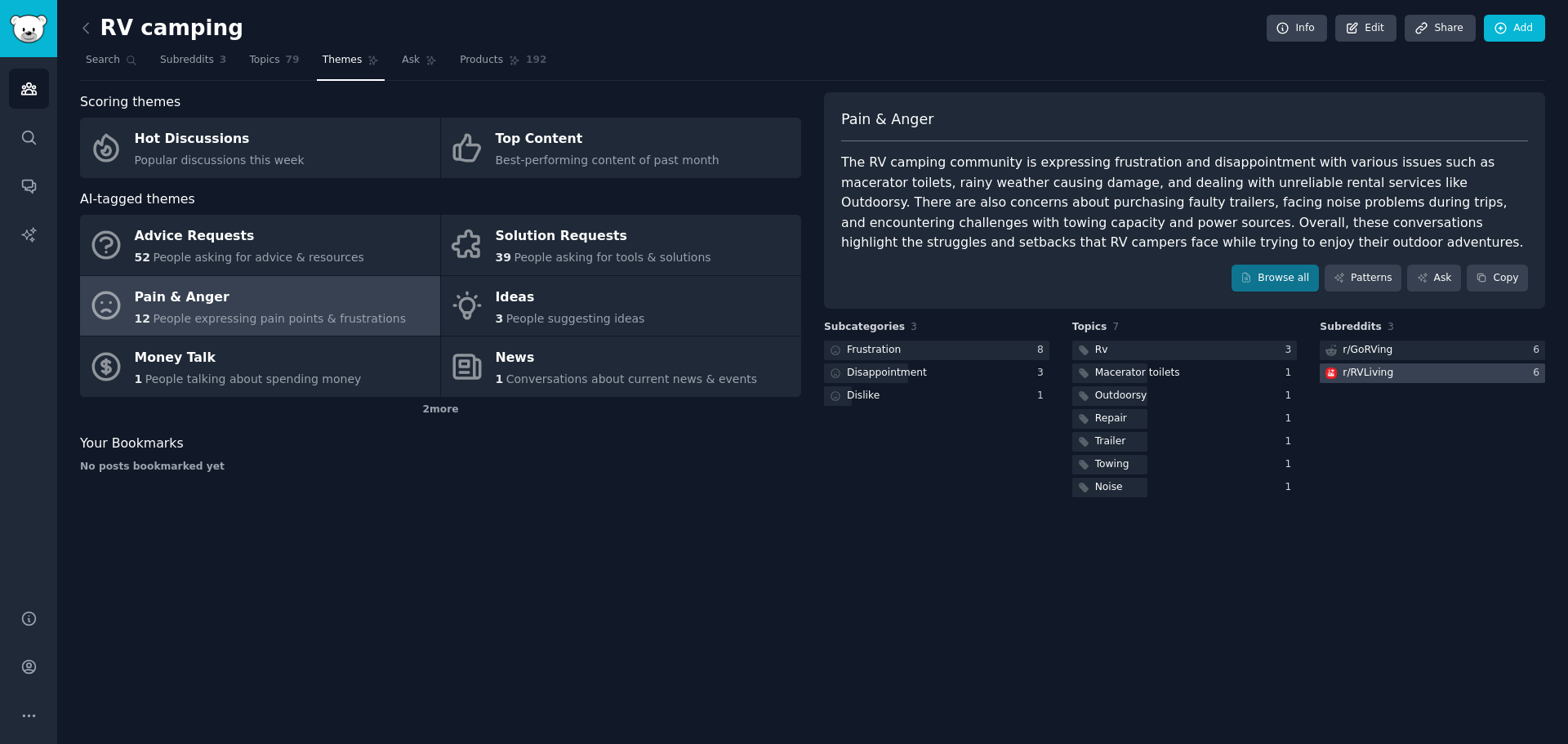
click at [1390, 375] on div "r/ RVLiving" at bounding box center [1358, 373] width 76 height 20
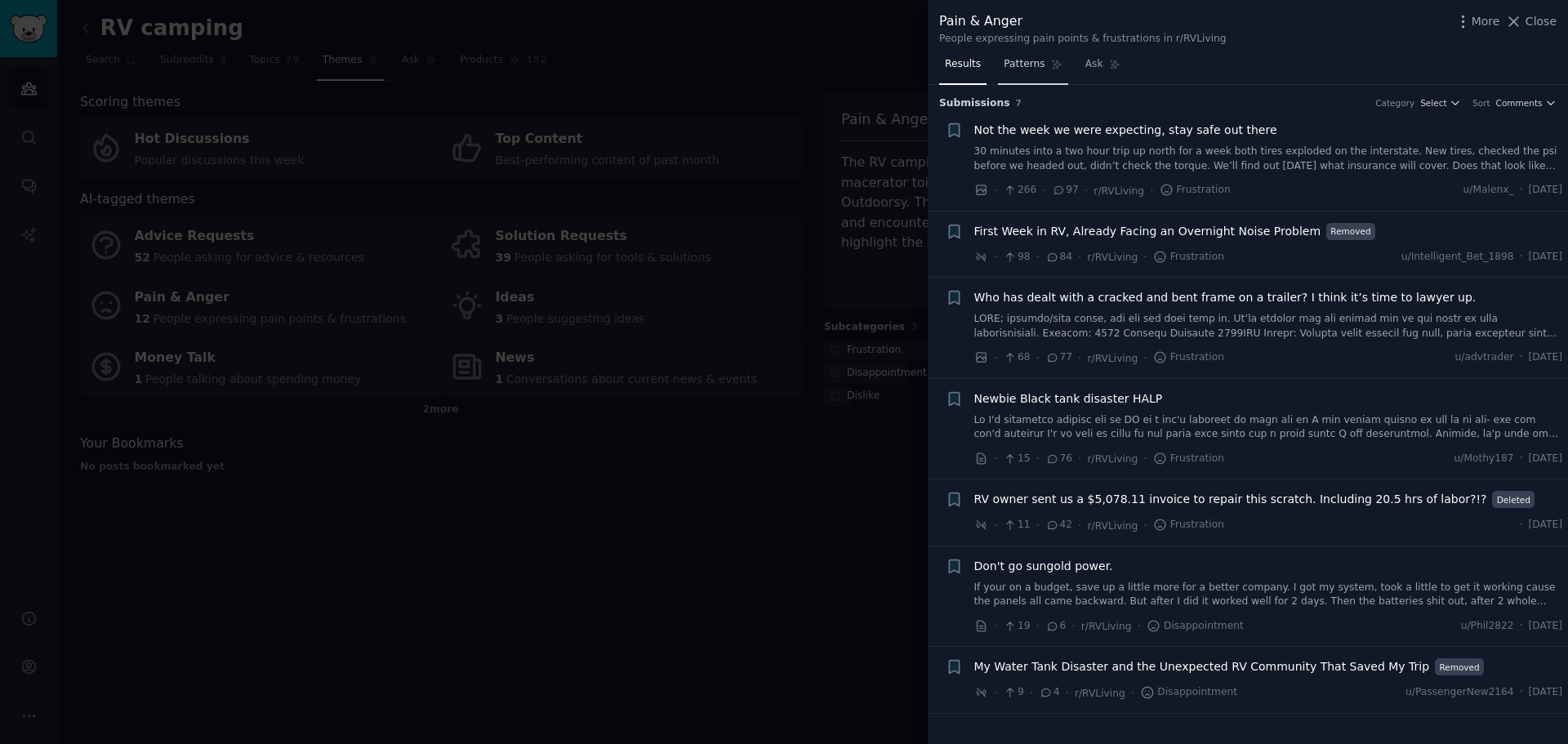
click at [1024, 69] on span "Patterns" at bounding box center [1024, 64] width 40 height 15
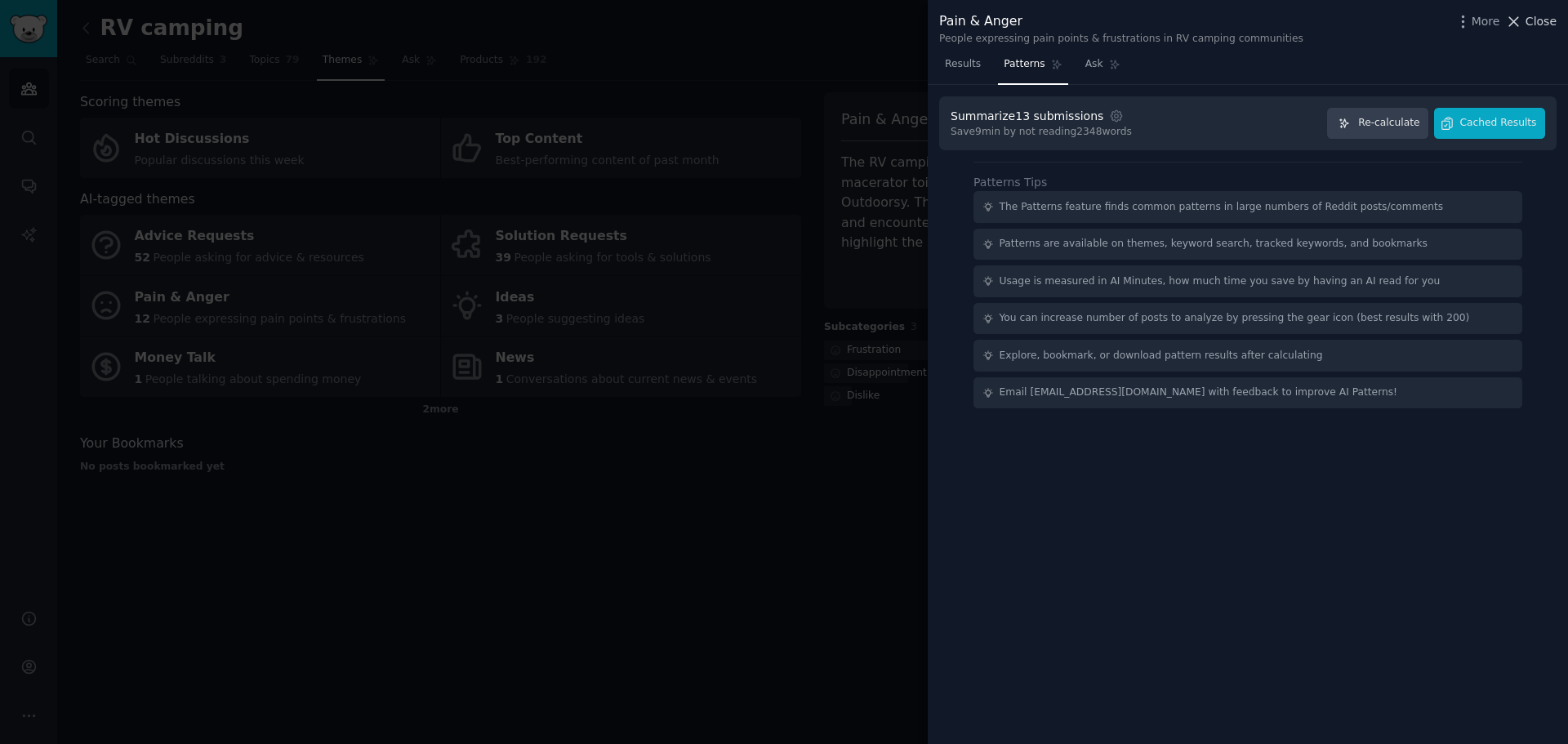
click at [1530, 20] on span "Close" at bounding box center [1541, 22] width 31 height 18
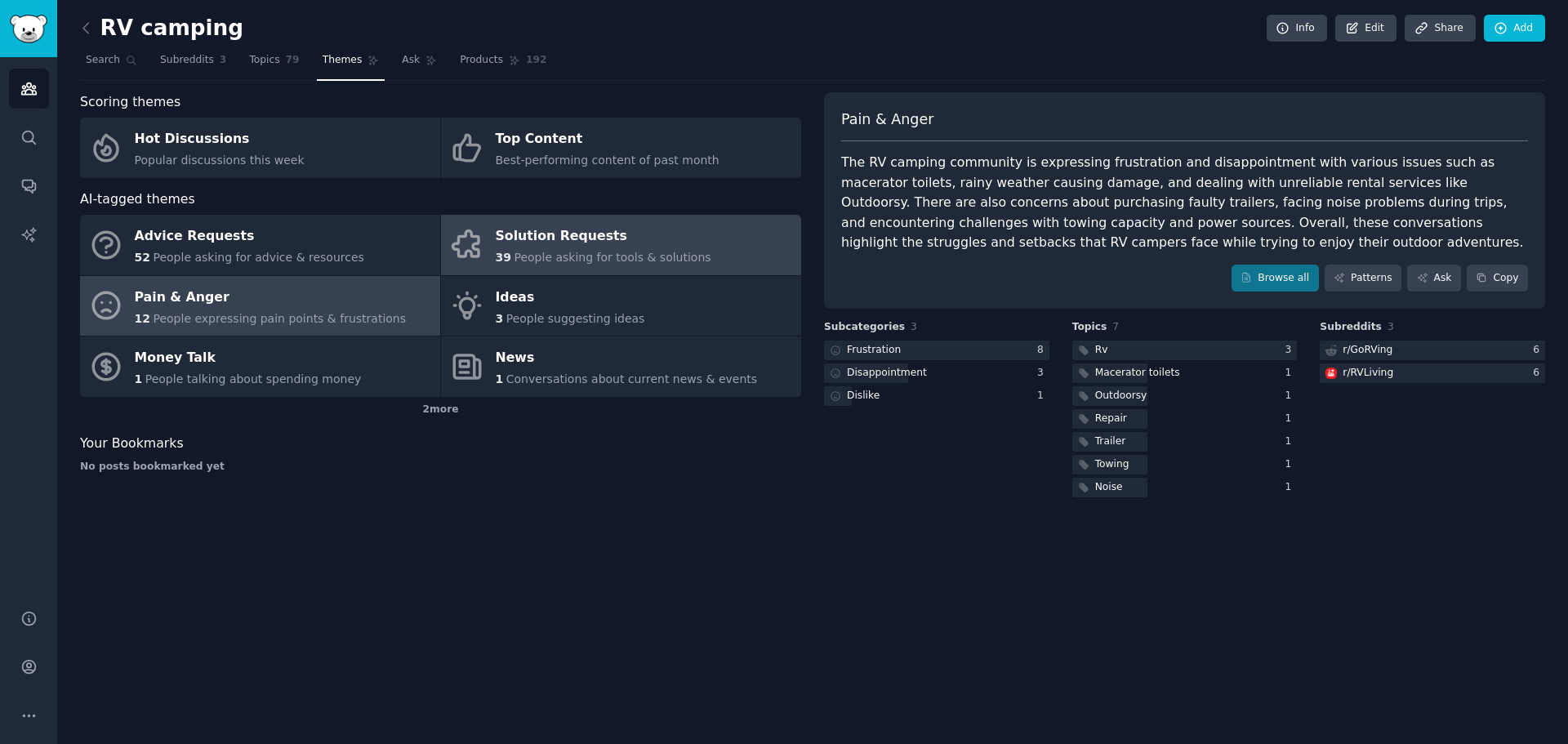
click at [529, 250] on span "People asking for tools & solutions" at bounding box center [613, 256] width 197 height 13
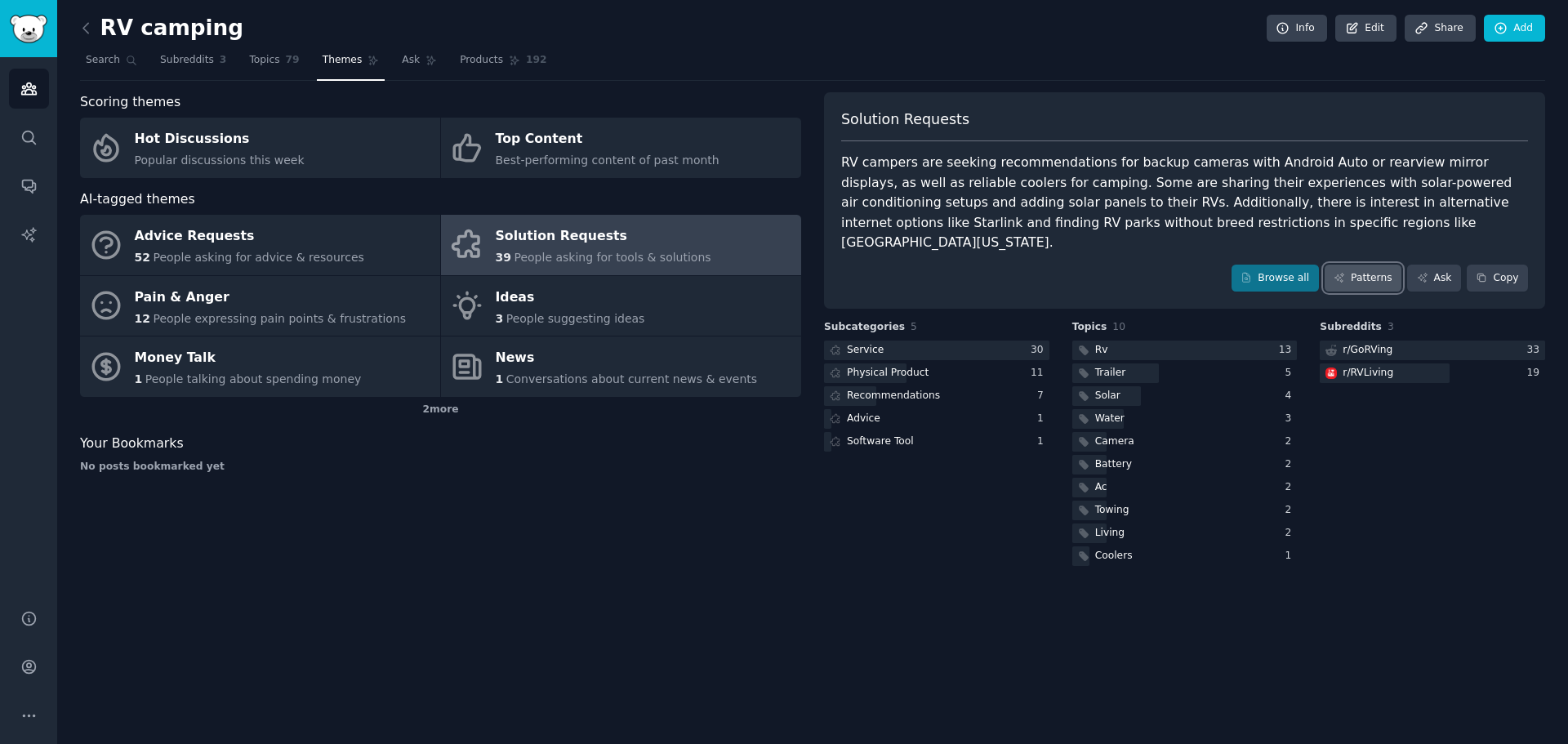
click at [1377, 264] on link "Patterns" at bounding box center [1362, 278] width 76 height 28
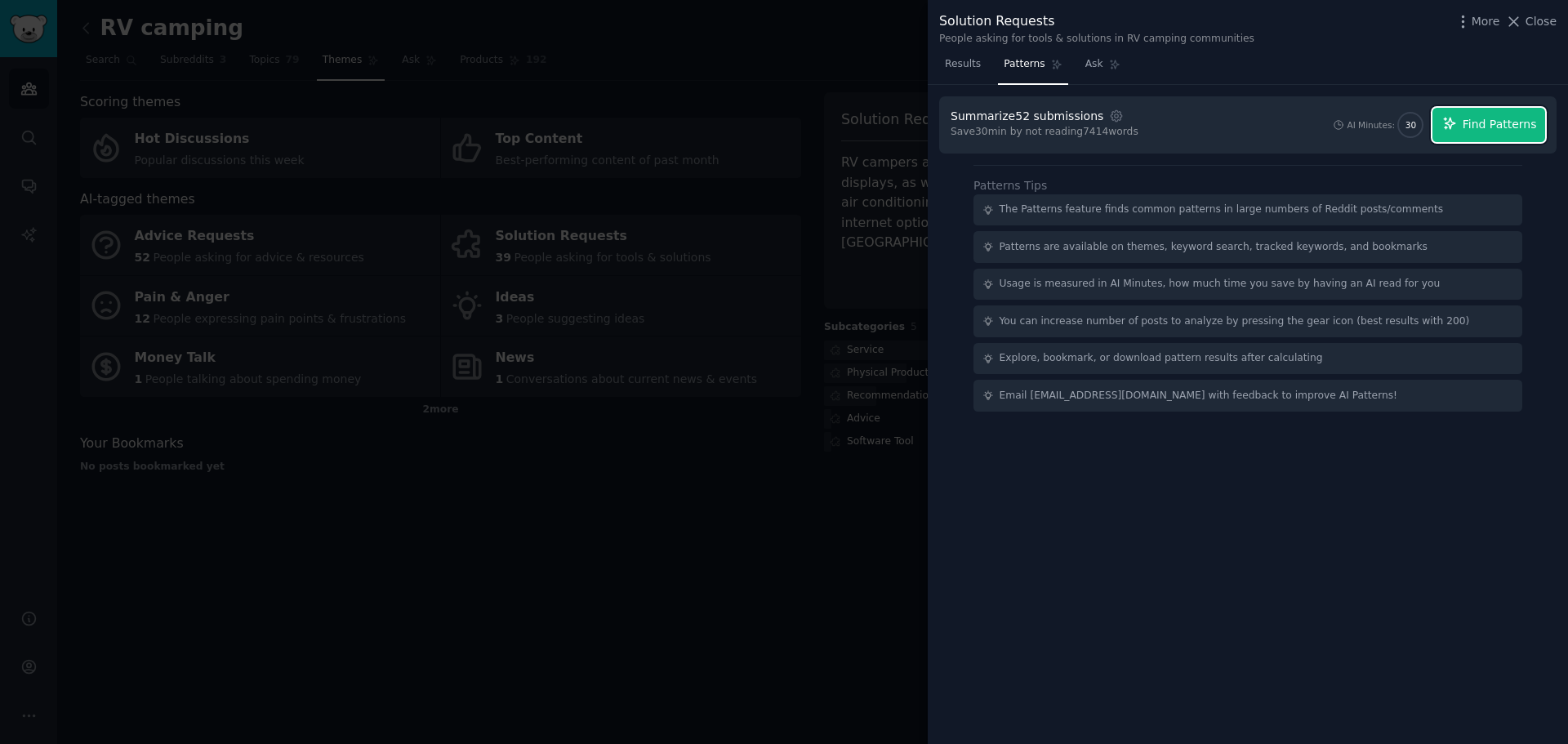
click at [1485, 121] on span "Find Patterns" at bounding box center [1499, 125] width 75 height 18
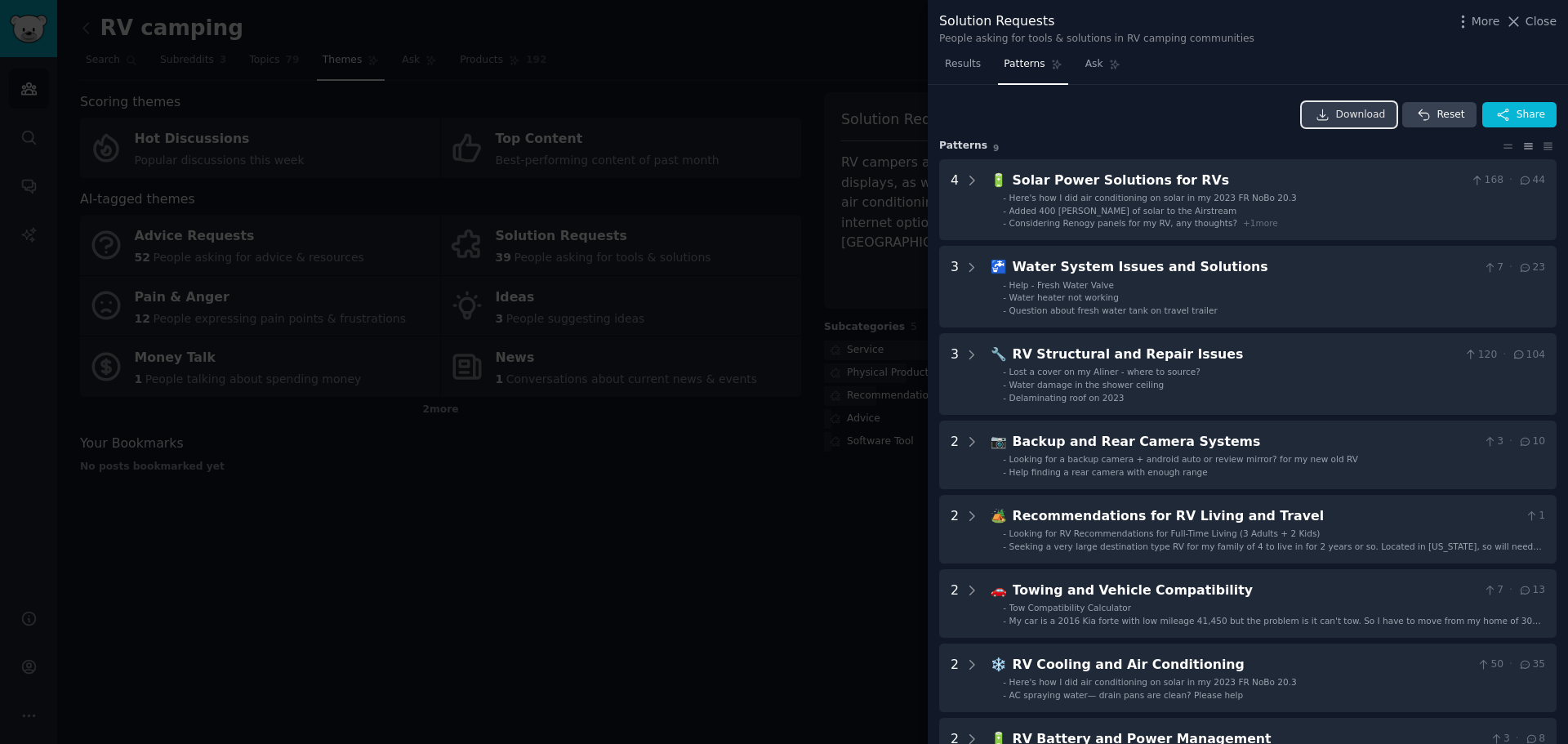
click at [1358, 112] on span "Download" at bounding box center [1361, 115] width 50 height 15
click at [1541, 20] on span "Close" at bounding box center [1541, 22] width 31 height 18
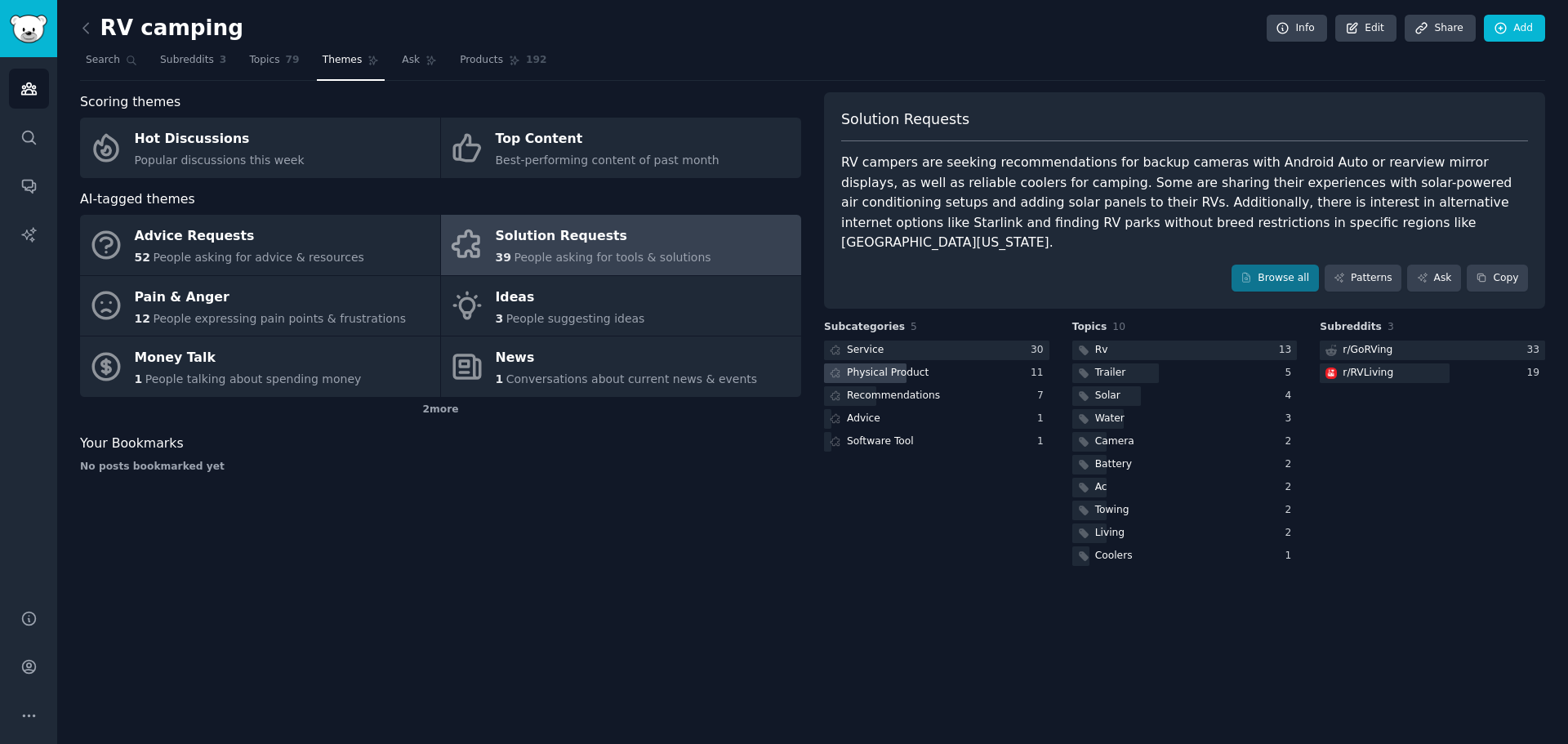
click at [882, 365] on div "Physical Product" at bounding box center [888, 372] width 82 height 15
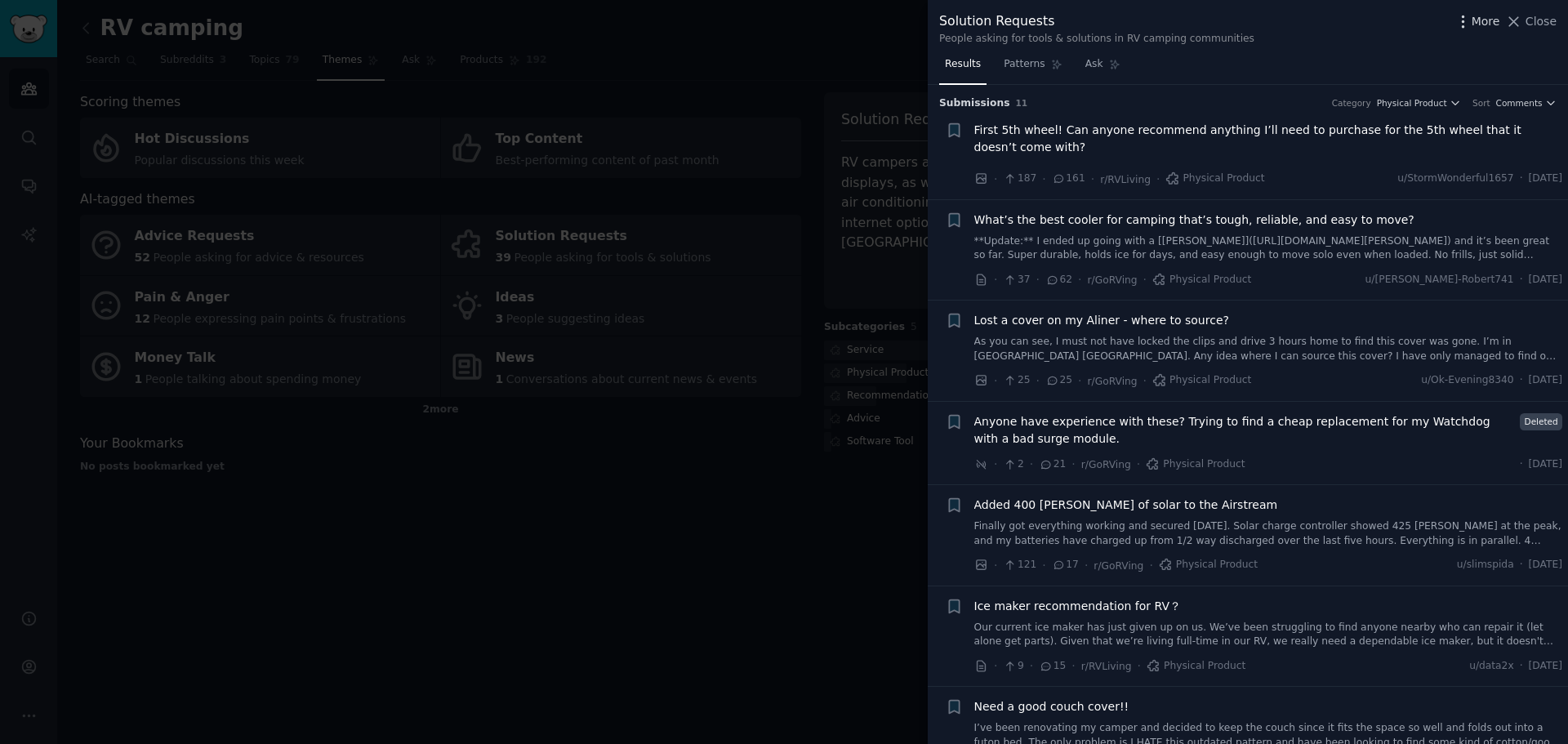
click at [1470, 25] on icon "button" at bounding box center [1463, 22] width 18 height 18
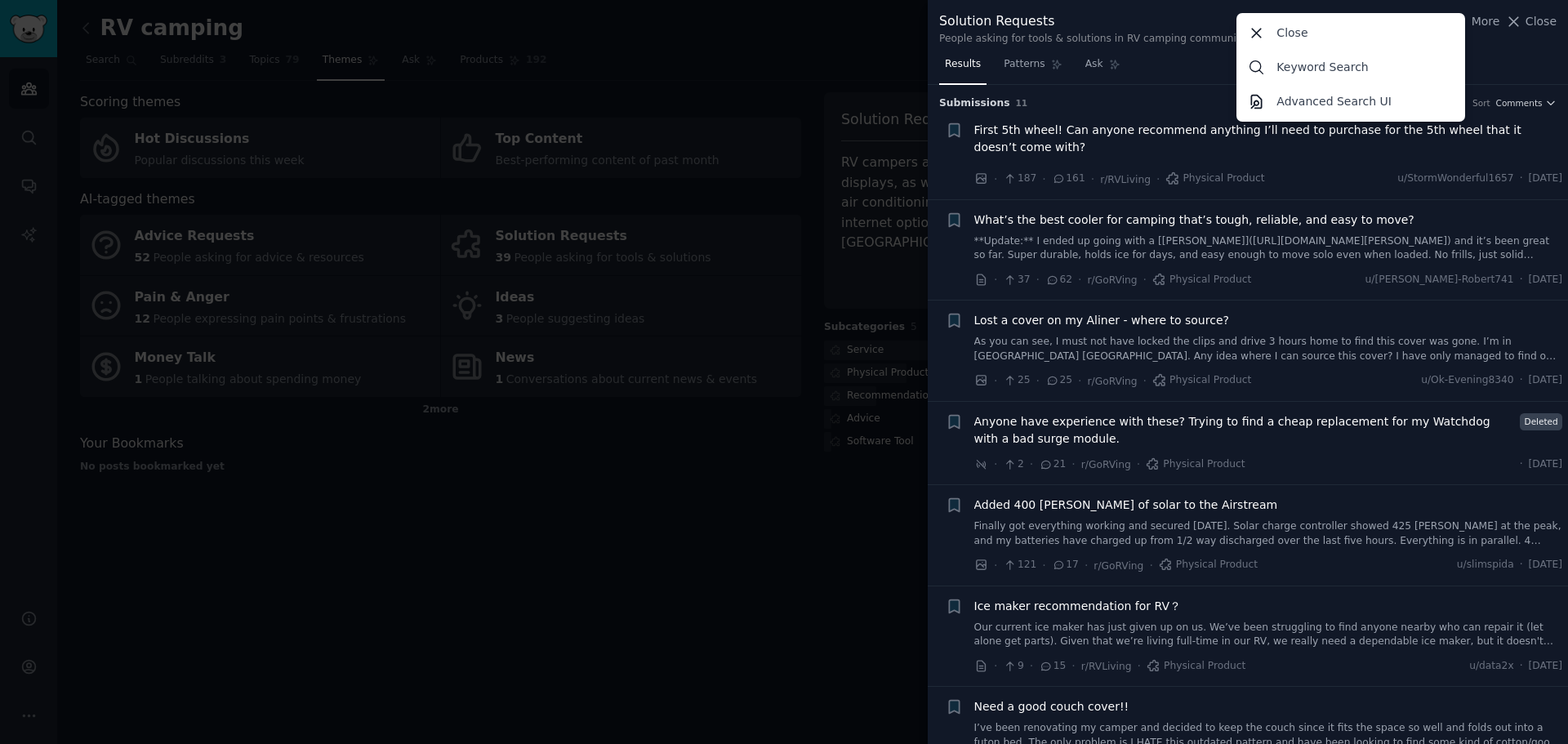
click at [1174, 100] on h3 "Submission s 11 Category Physical Product Sort Comments" at bounding box center [1248, 104] width 618 height 15
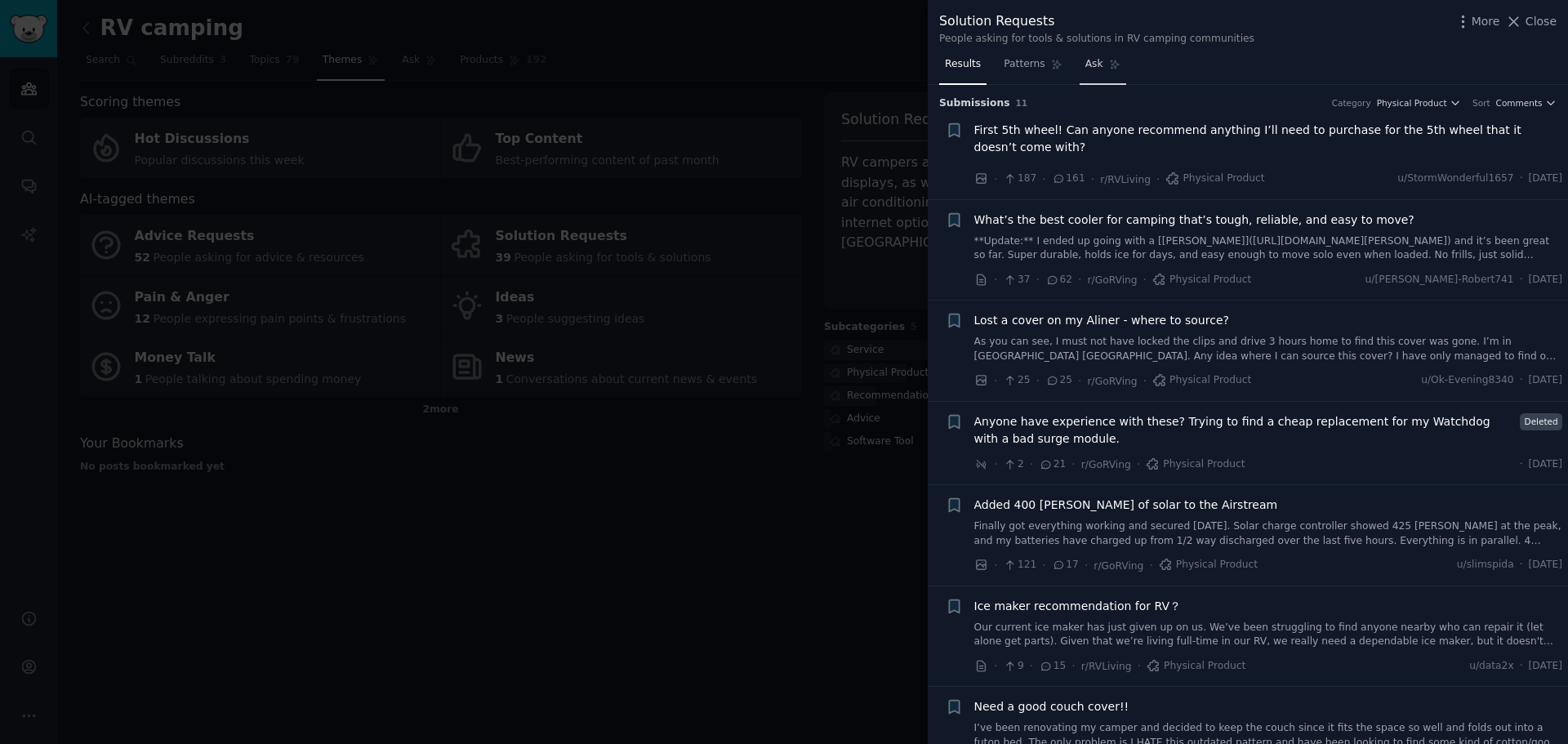
click at [1096, 65] on link "Ask" at bounding box center [1103, 69] width 47 height 33
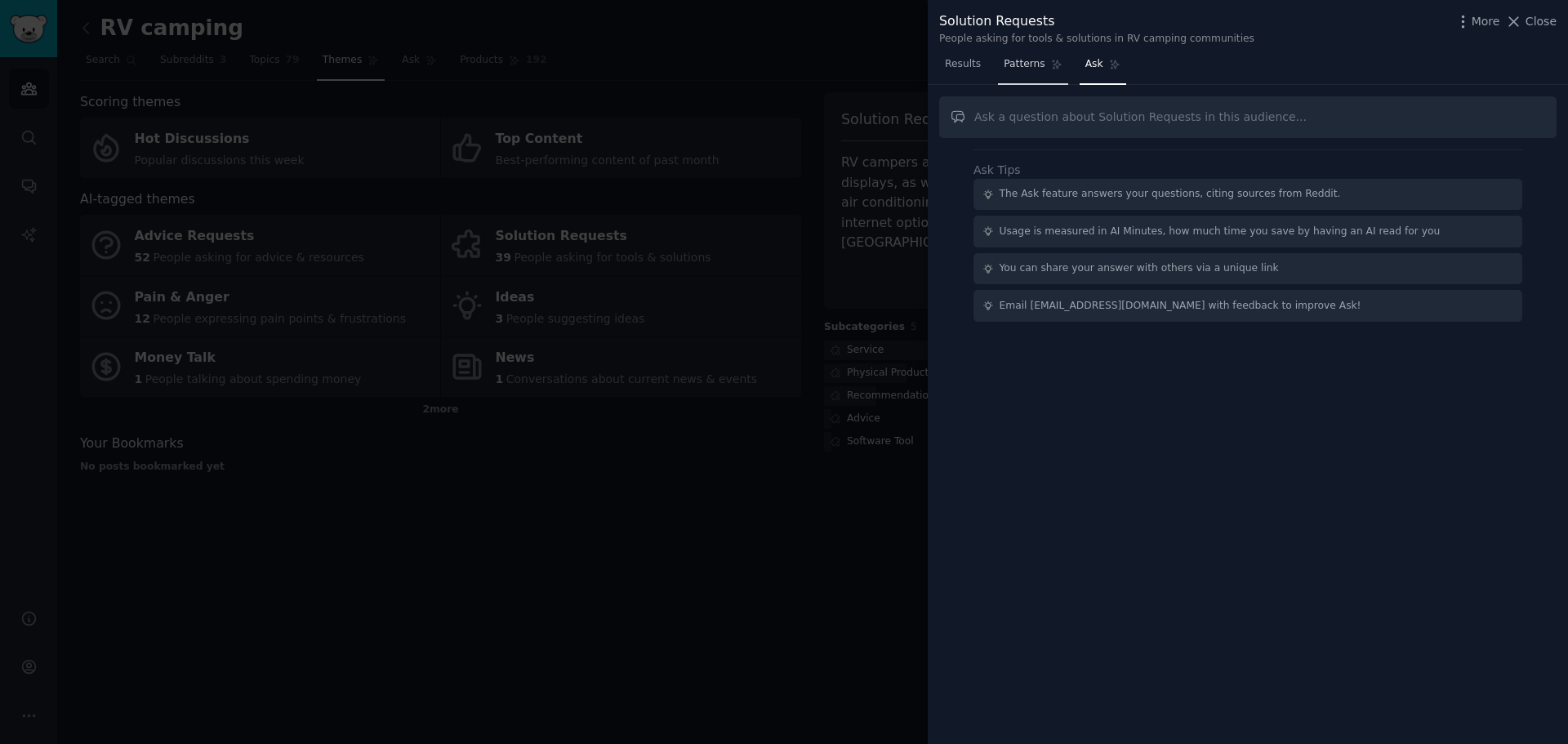
click at [1013, 68] on span "Patterns" at bounding box center [1024, 64] width 40 height 15
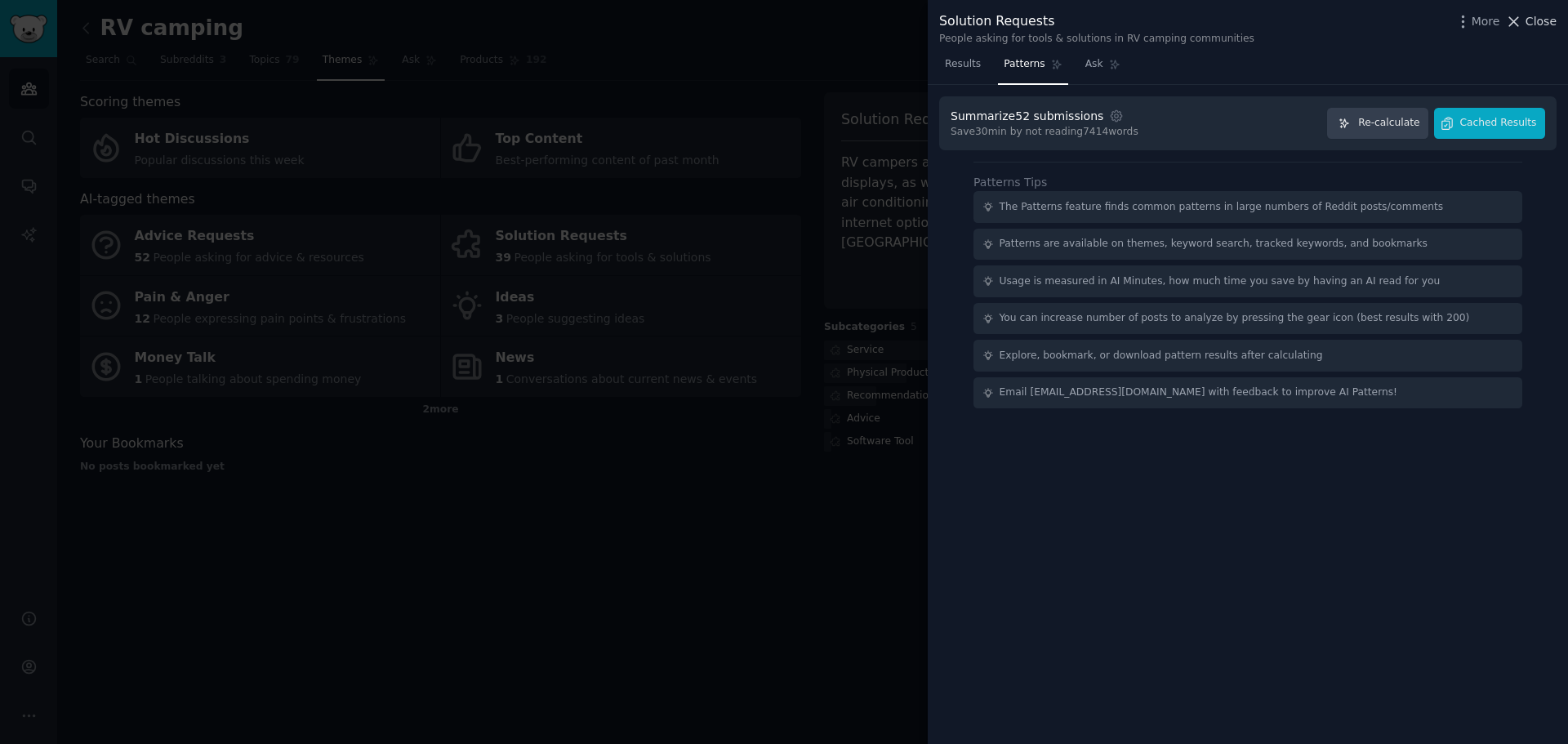
click at [1543, 18] on span "Close" at bounding box center [1541, 22] width 31 height 18
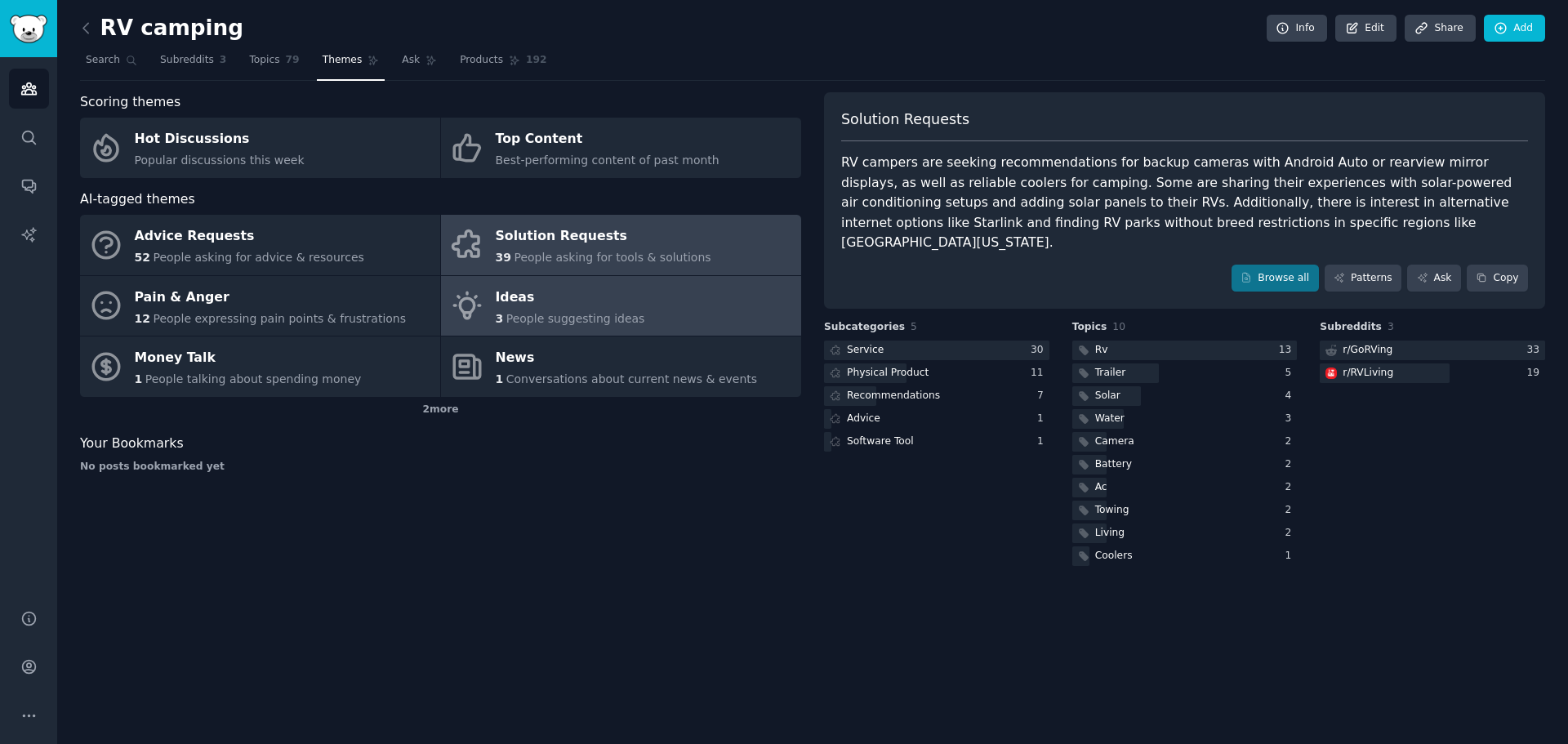
click at [534, 314] on span "People suggesting ideas" at bounding box center [576, 318] width 139 height 13
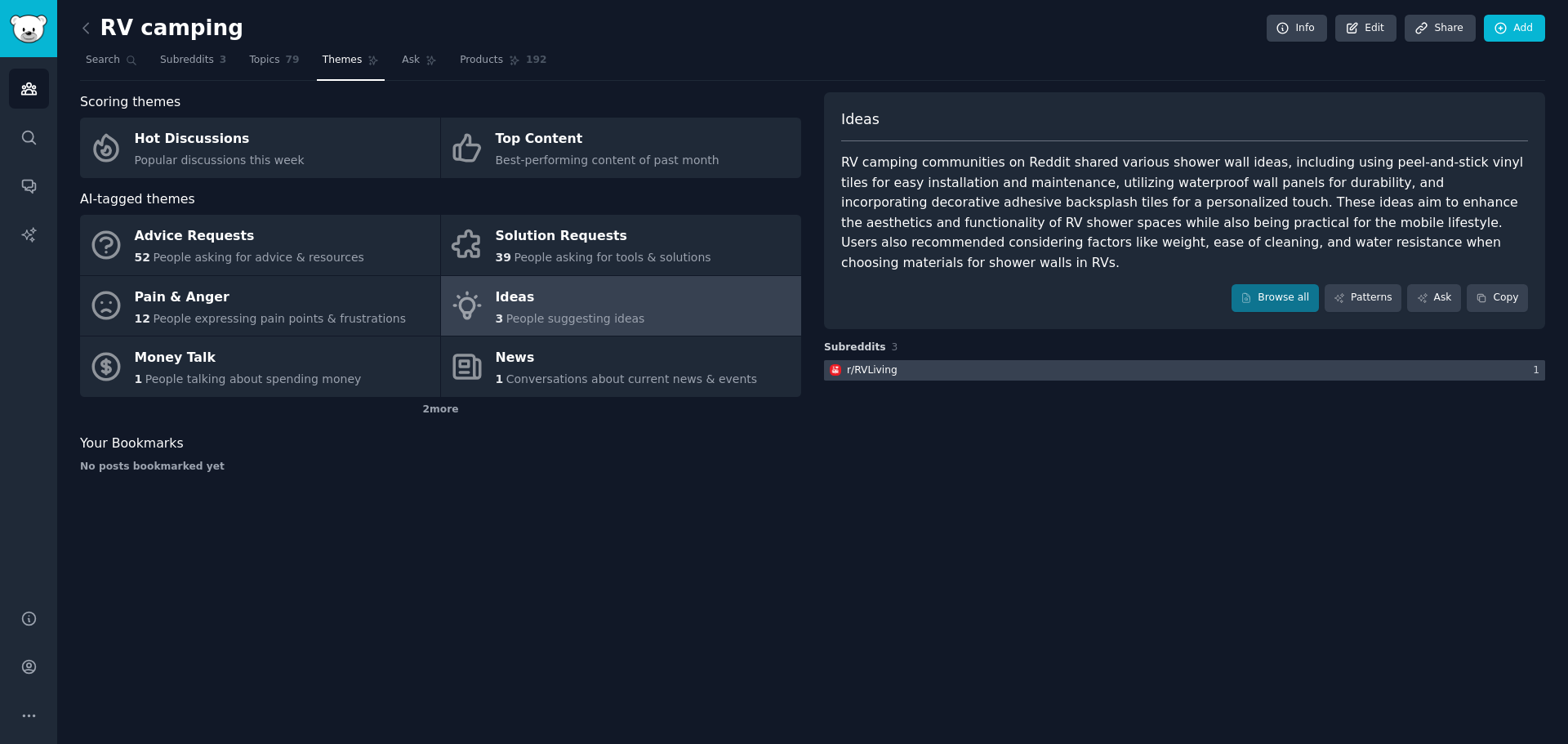
click at [1347, 360] on div at bounding box center [1185, 370] width 722 height 20
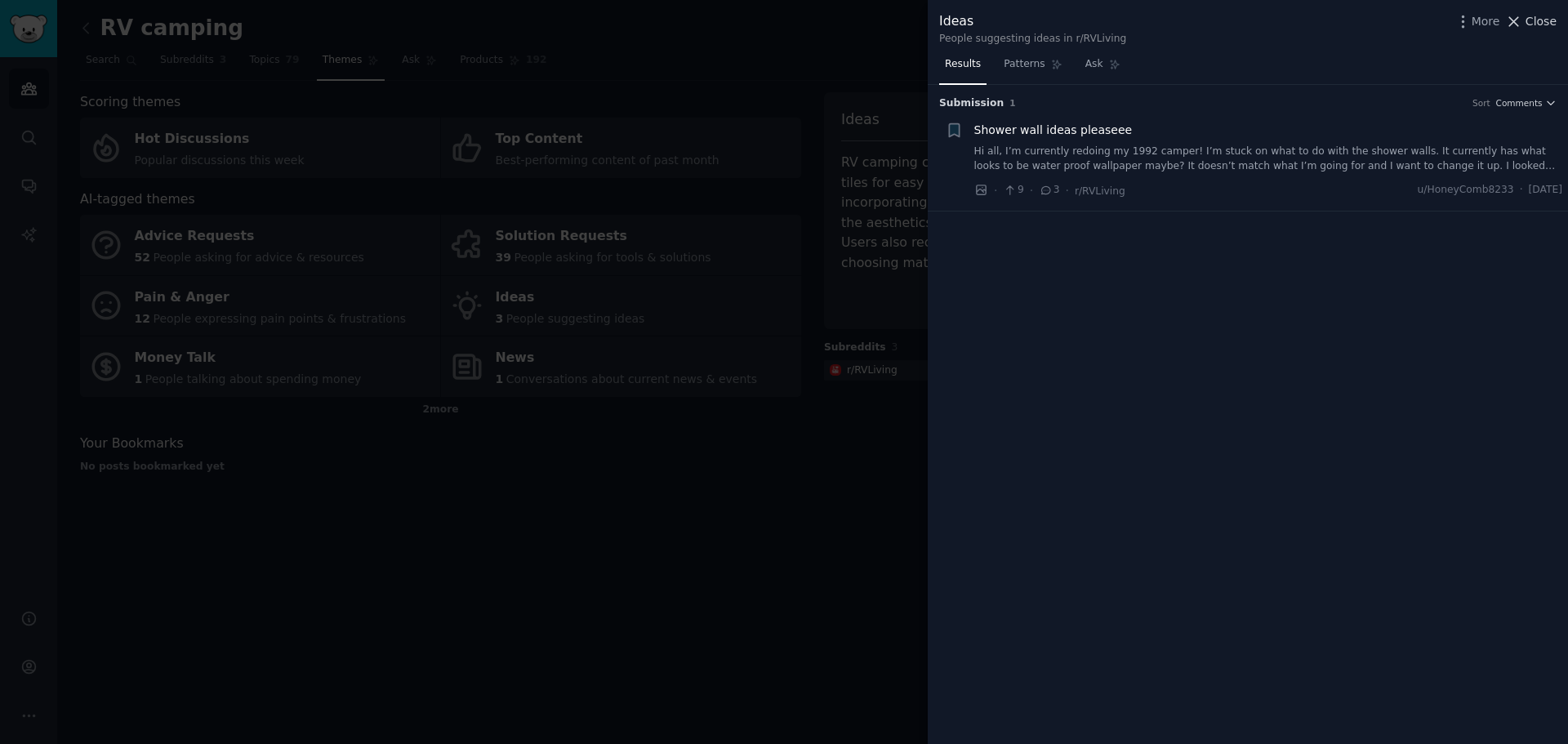
click at [1539, 21] on span "Close" at bounding box center [1541, 22] width 31 height 18
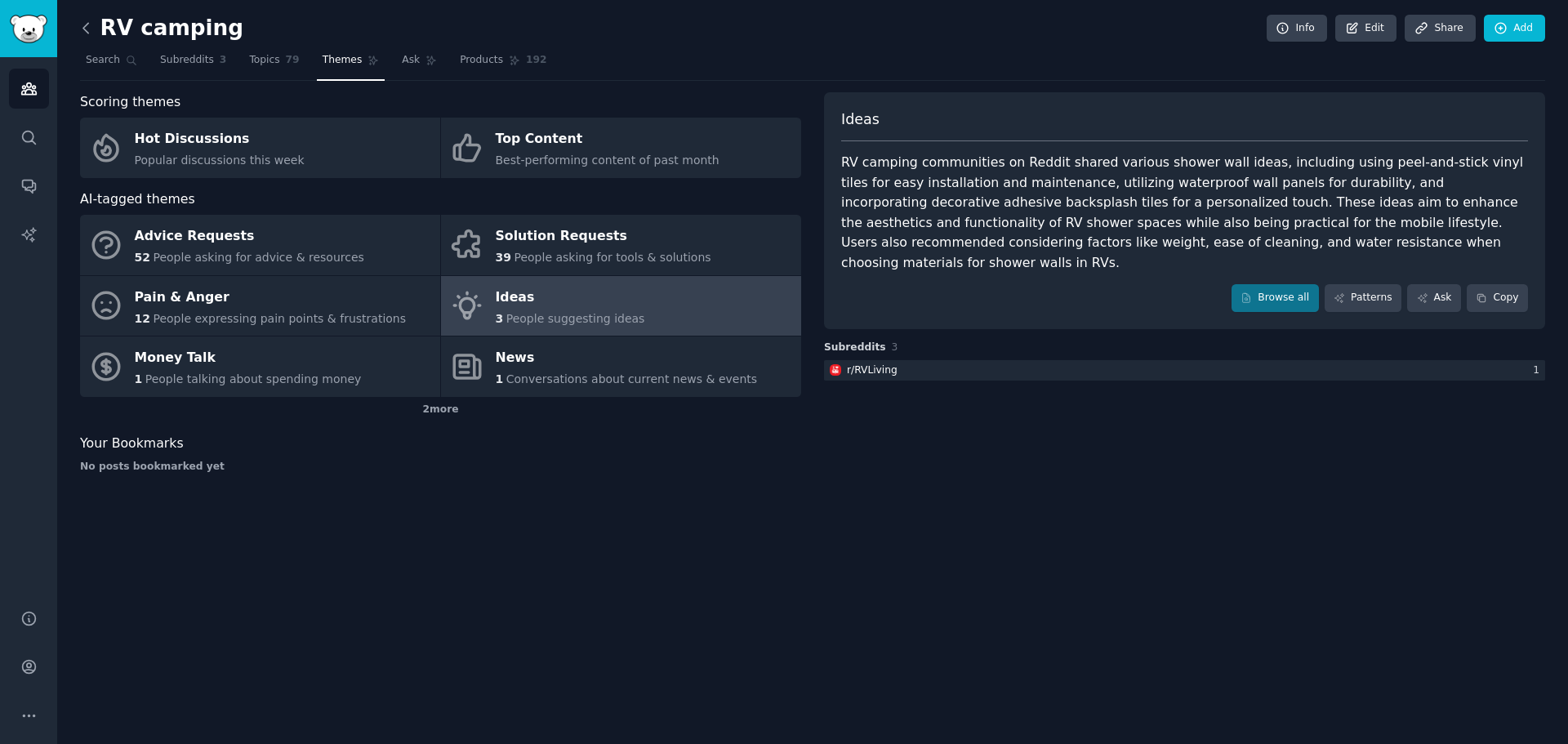
click at [83, 25] on icon at bounding box center [86, 28] width 18 height 18
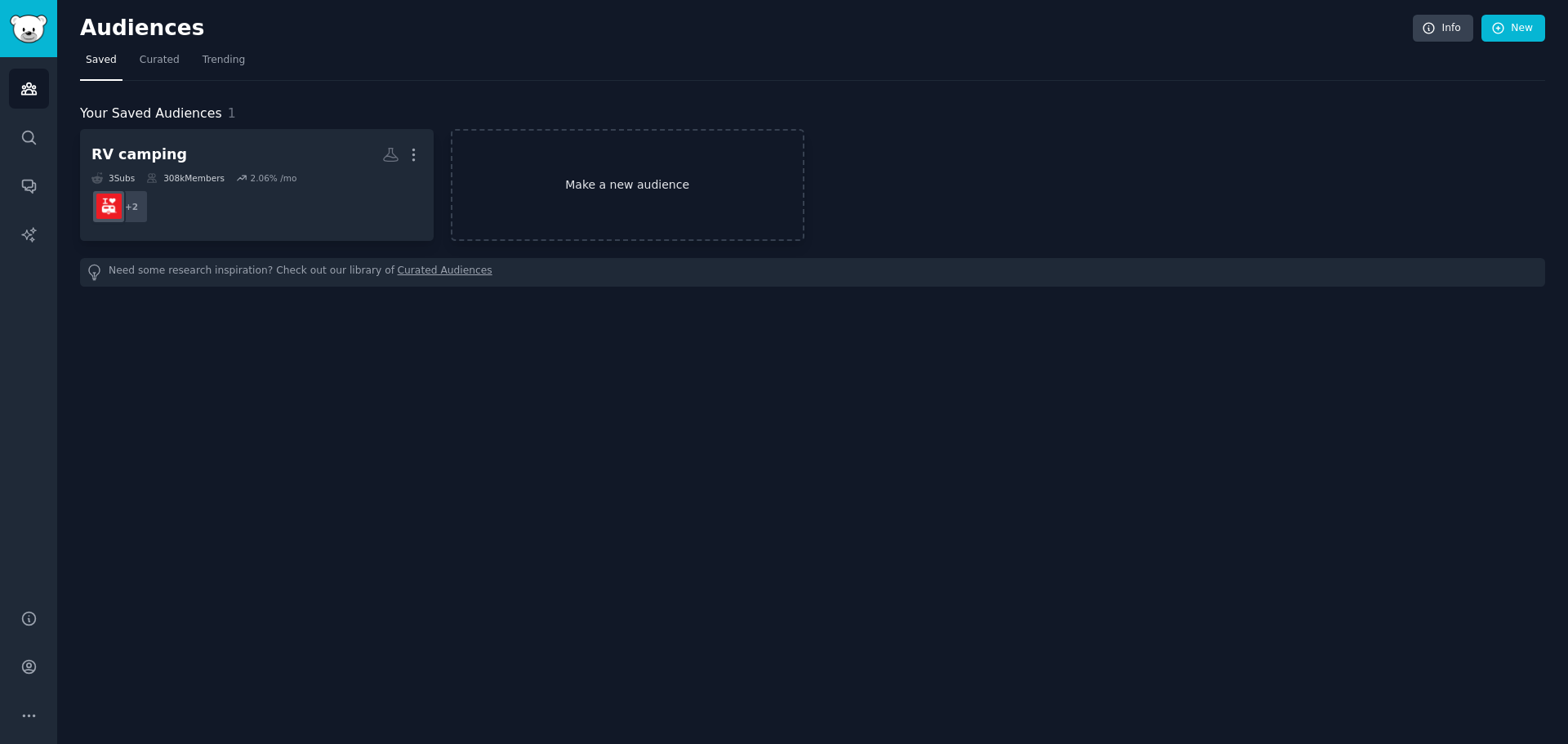
click at [609, 184] on link "Make a new audience" at bounding box center [628, 184] width 353 height 112
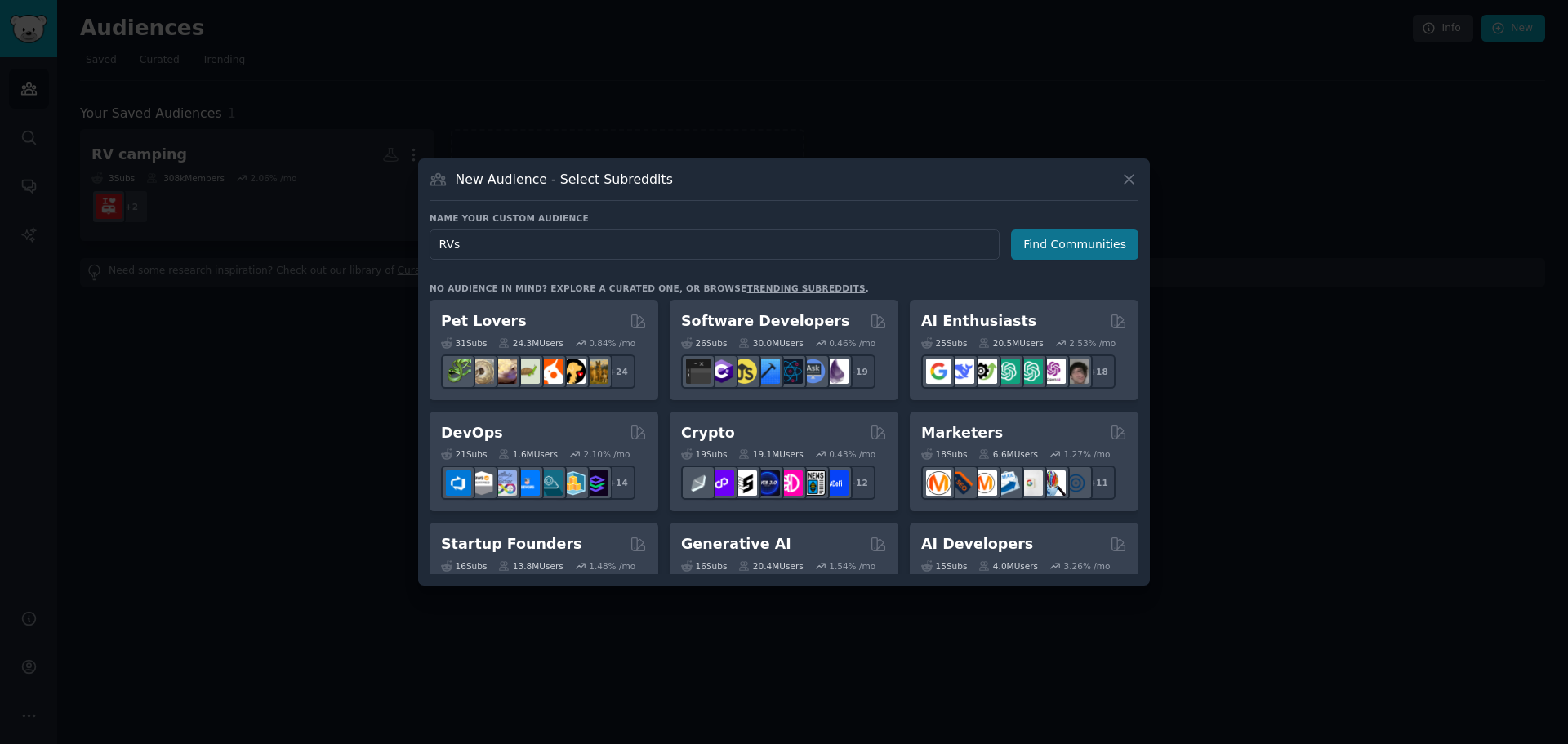
type input "RVs"
click at [1082, 234] on button "Find Communities" at bounding box center [1074, 244] width 127 height 30
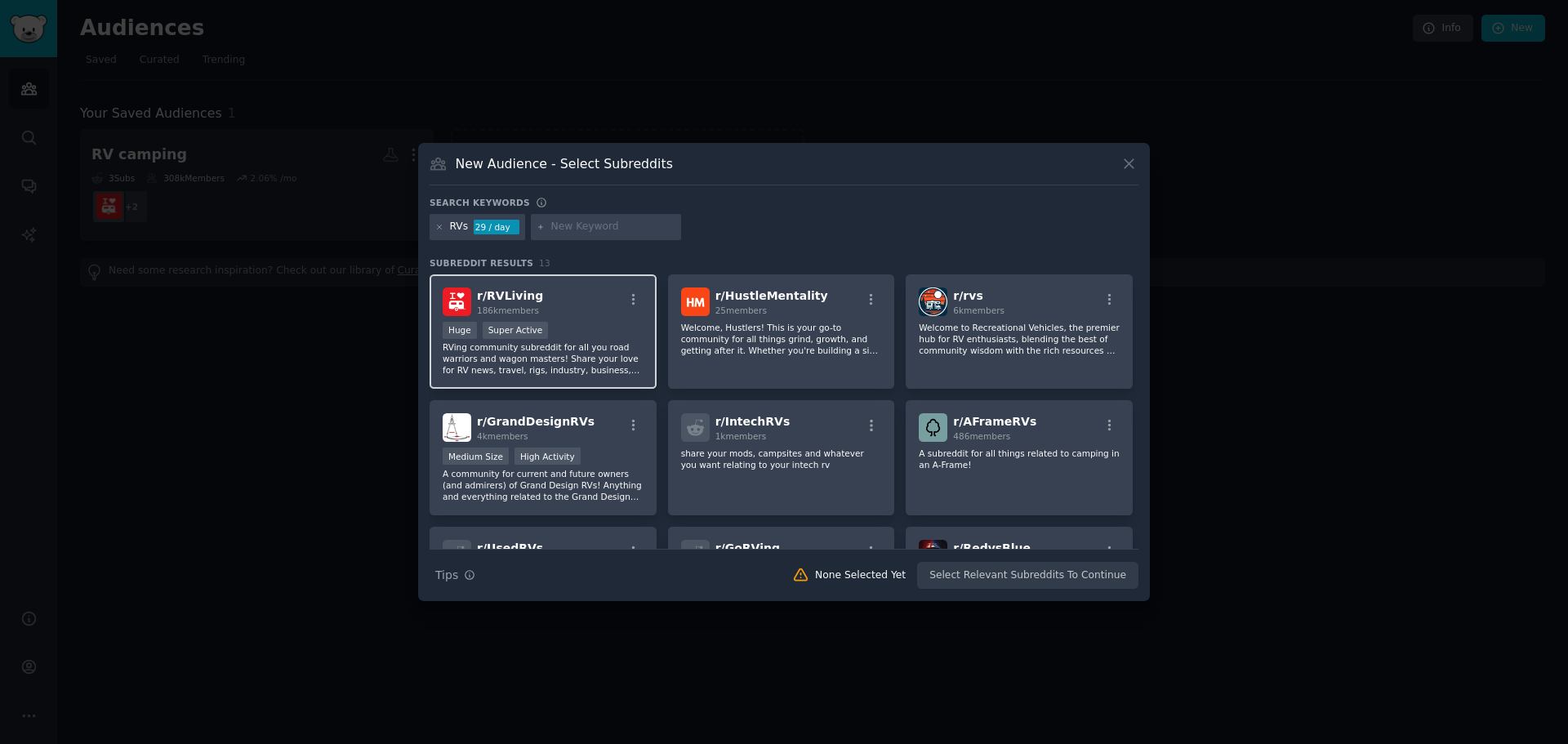
click at [593, 334] on div "Huge Super Active" at bounding box center [543, 331] width 201 height 20
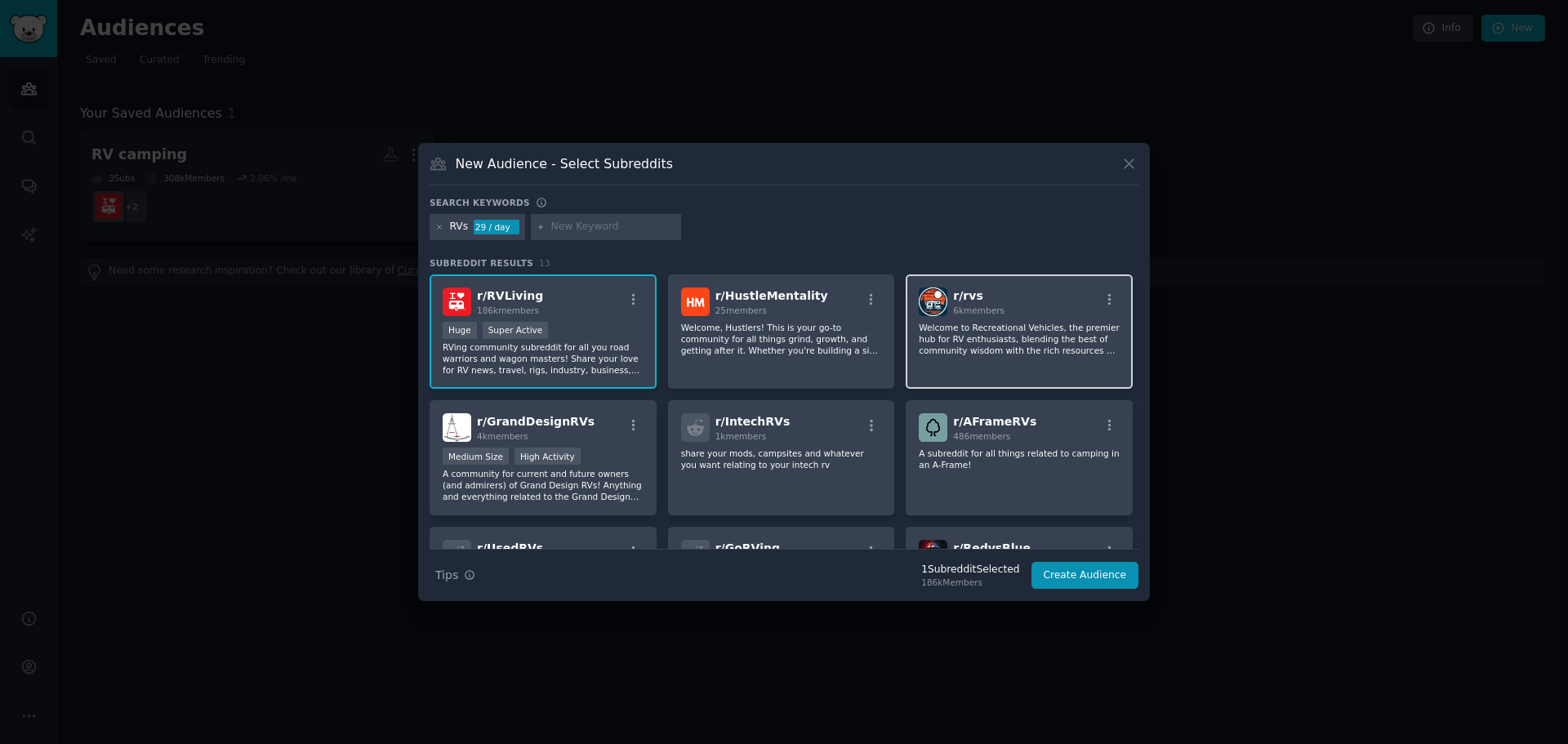
click at [999, 326] on p "Welcome to Recreational Vehicles, the premier hub for RV enthusiasts, blending …" at bounding box center [1019, 338] width 201 height 34
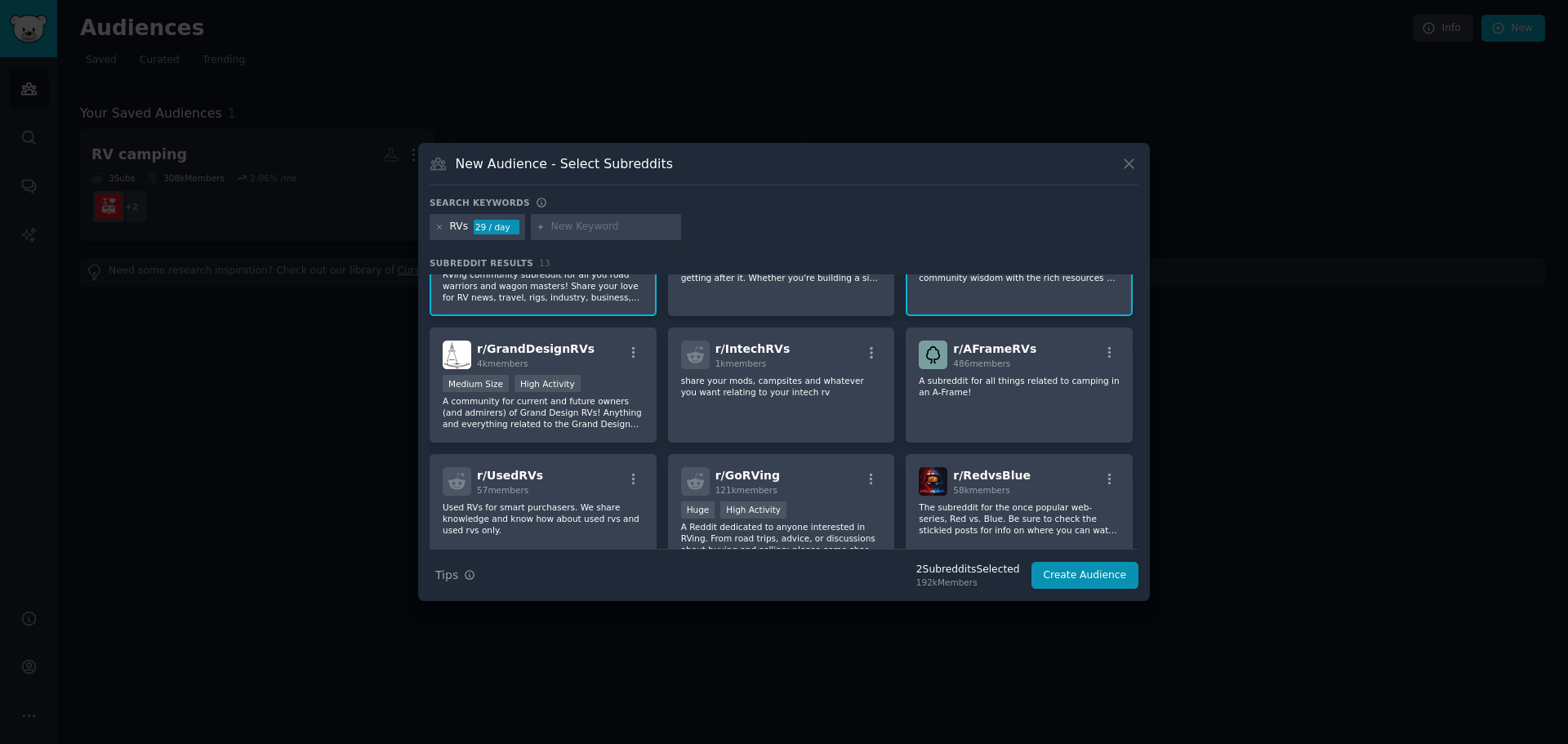
scroll to position [75, 0]
click at [600, 408] on p "A community for current and future owners (and admirers) of Grand Design RVs! A…" at bounding box center [543, 409] width 201 height 34
click at [819, 529] on p "A Reddit dedicated to anyone interested in RVing. From road trips, advice, or d…" at bounding box center [781, 535] width 201 height 34
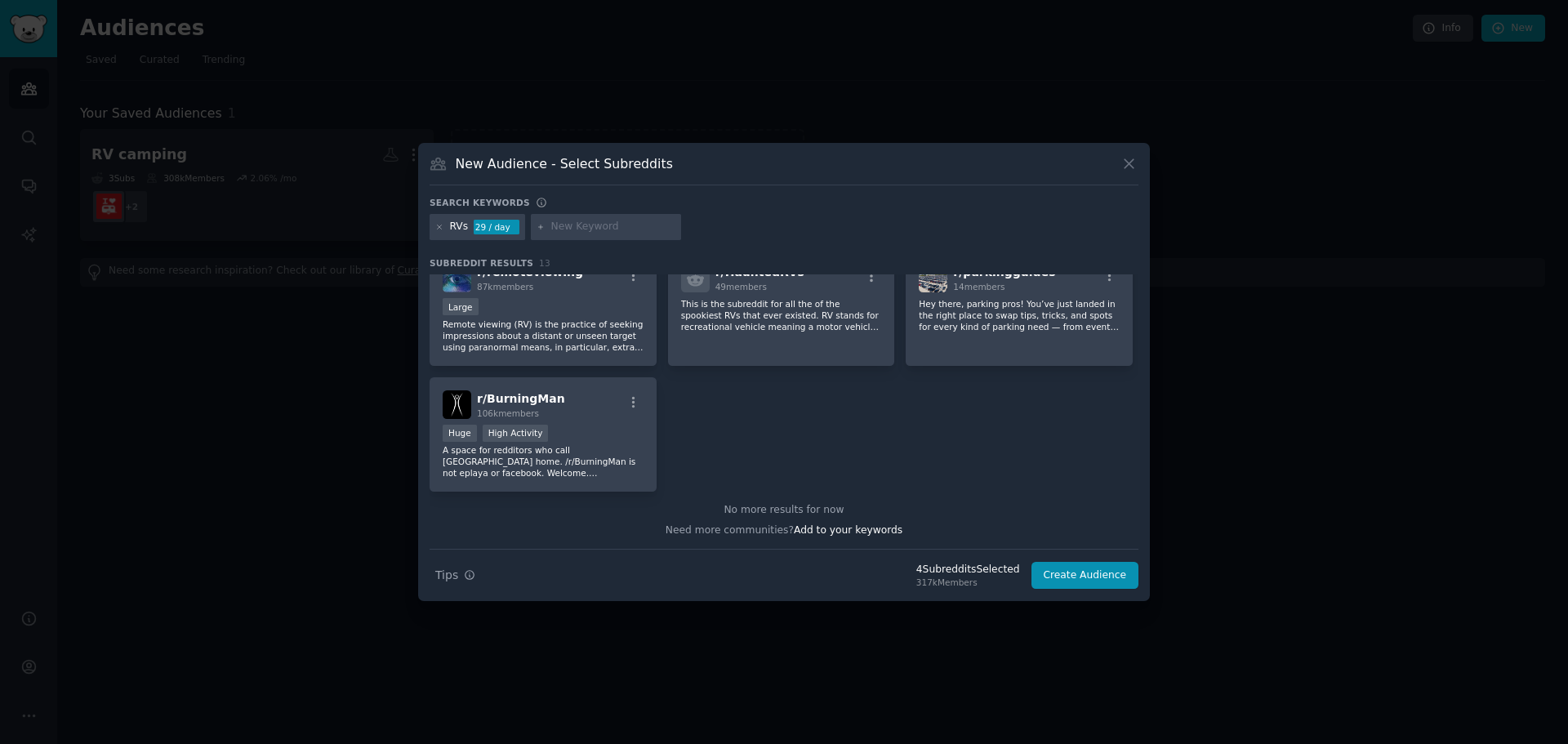
scroll to position [0, 0]
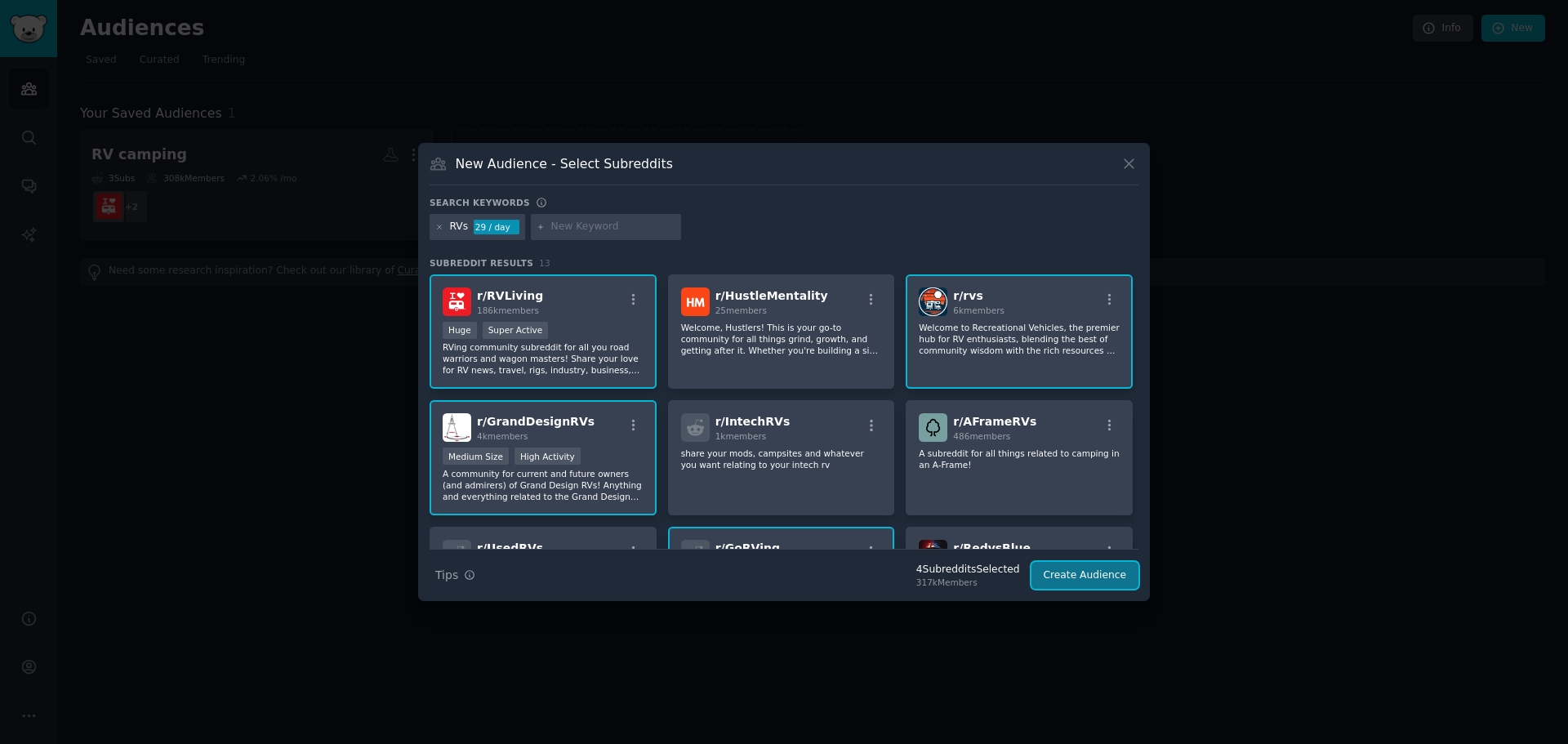
click at [1089, 572] on button "Create Audience" at bounding box center [1085, 575] width 108 height 28
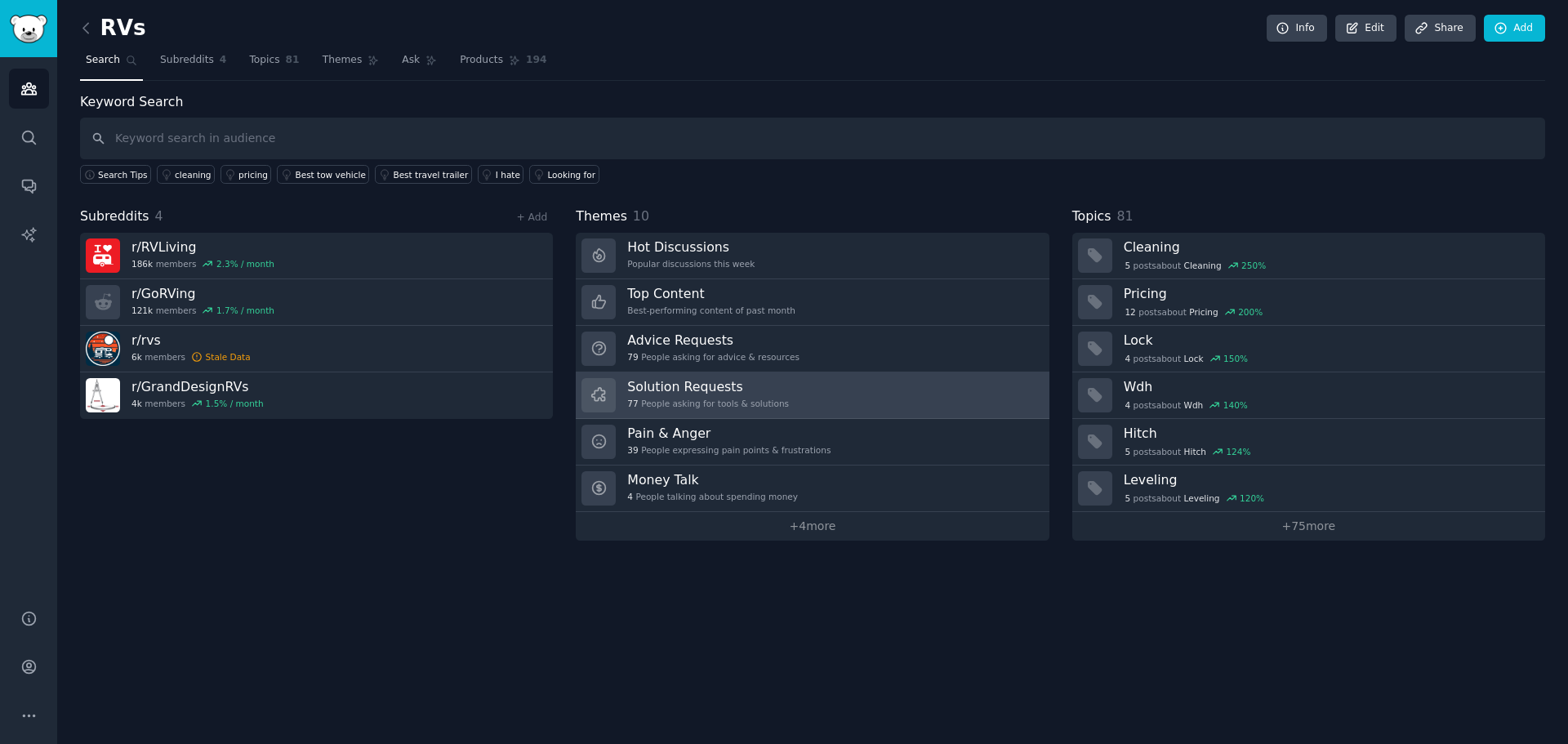
click at [682, 401] on div "77 People asking for tools & solutions" at bounding box center [708, 403] width 162 height 11
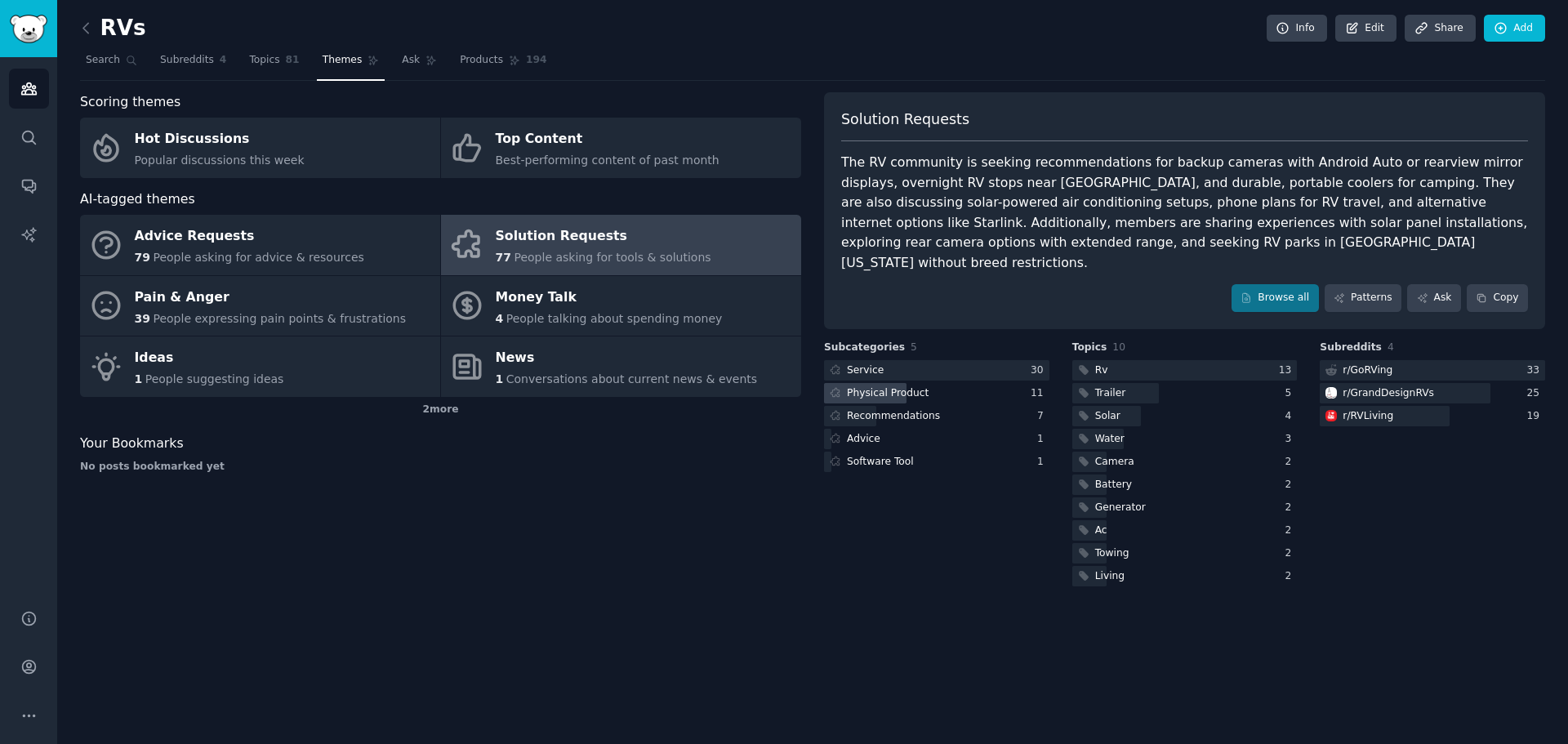
click at [878, 386] on div "Physical Product" at bounding box center [888, 394] width 82 height 15
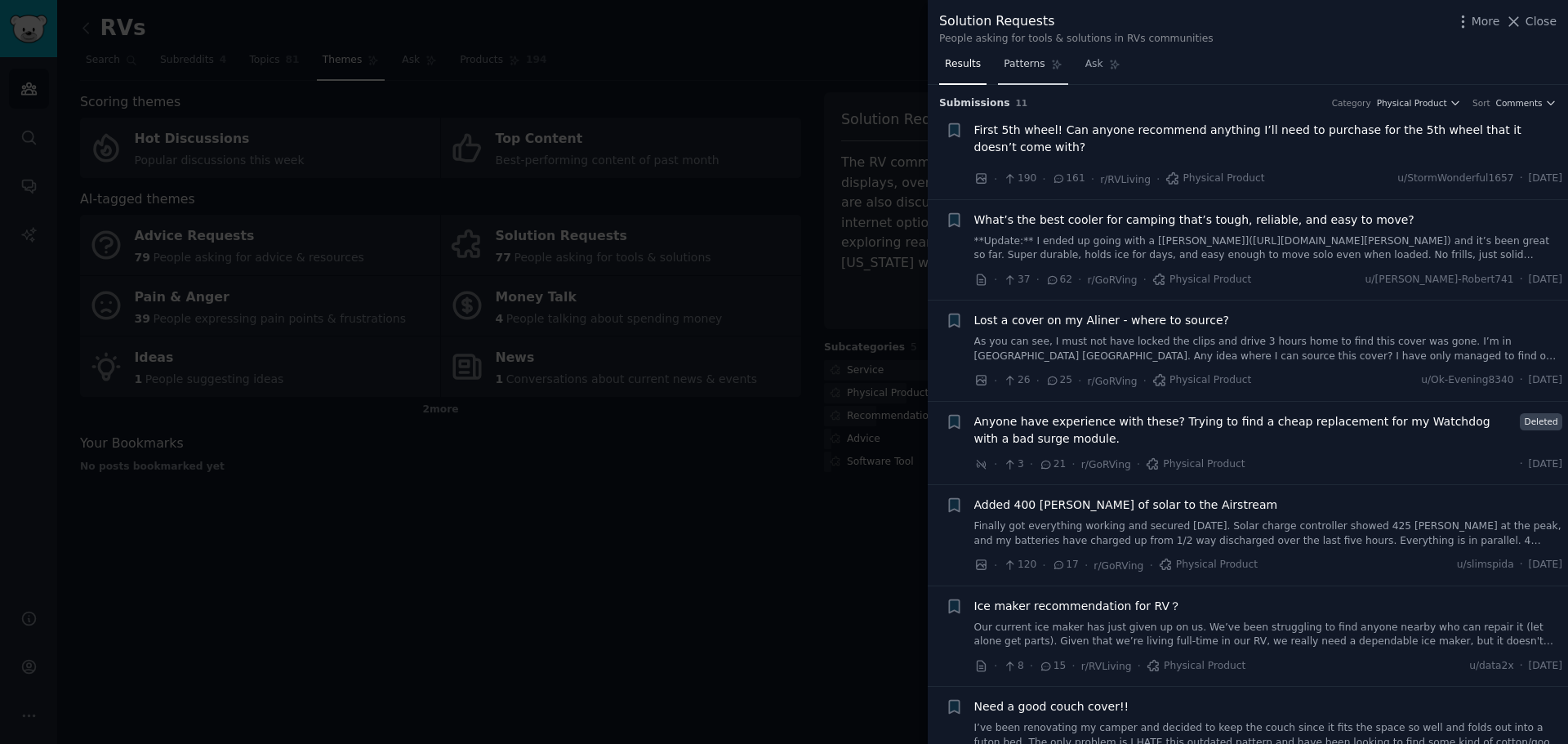
click at [1015, 66] on span "Patterns" at bounding box center [1024, 64] width 40 height 15
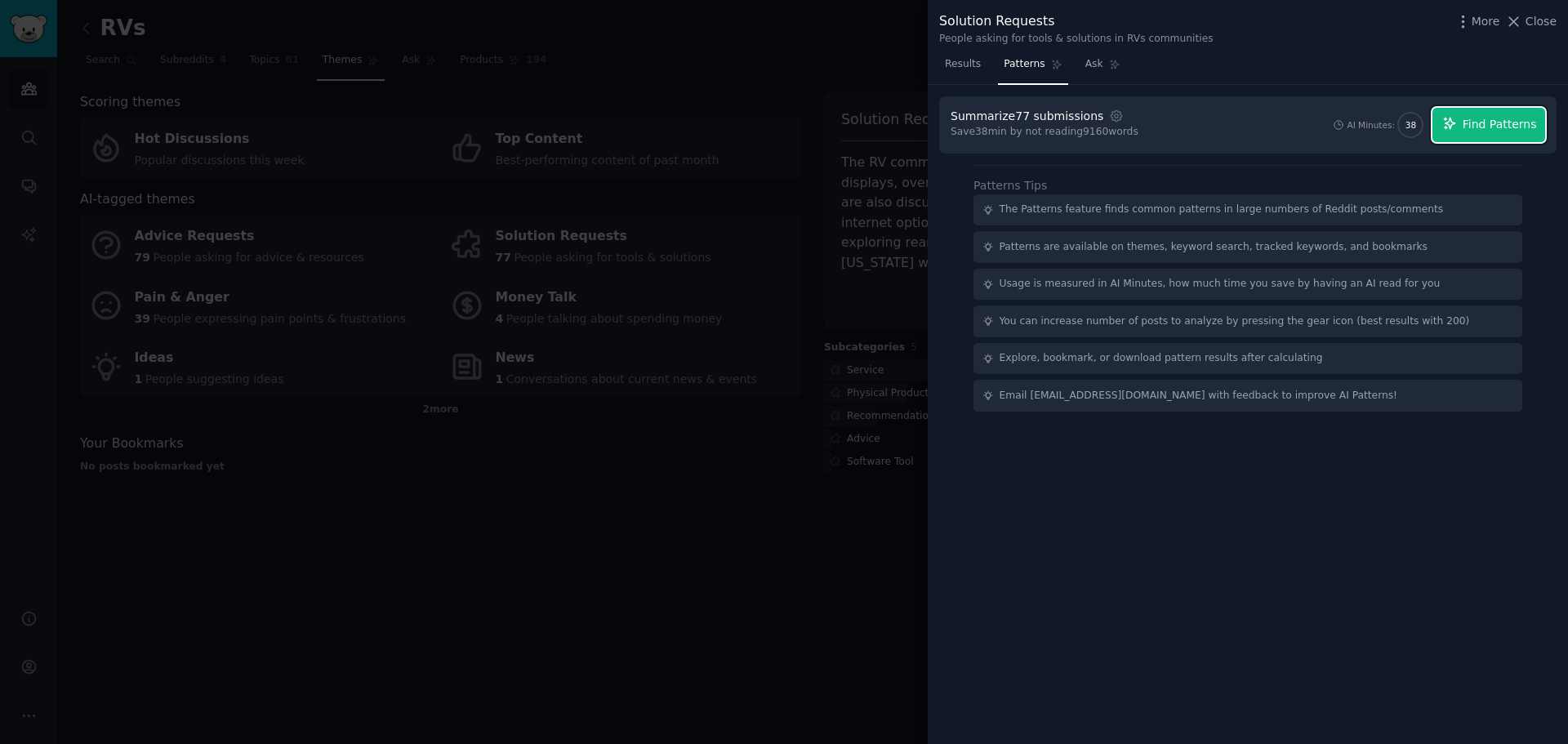
click at [1492, 121] on span "Find Patterns" at bounding box center [1499, 125] width 75 height 18
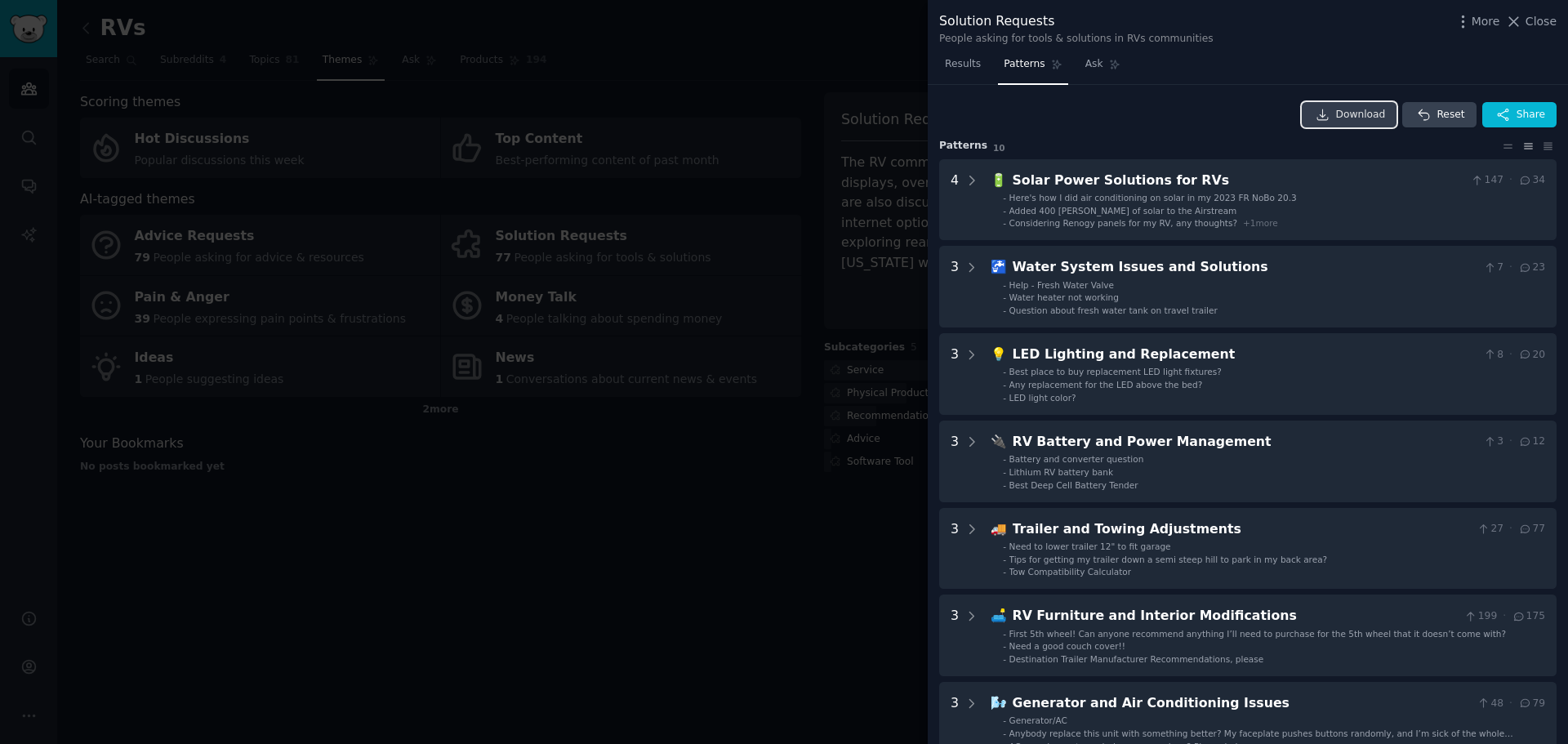
click at [1356, 109] on span "Download" at bounding box center [1361, 115] width 50 height 15
